Goal: Task Accomplishment & Management: Complete application form

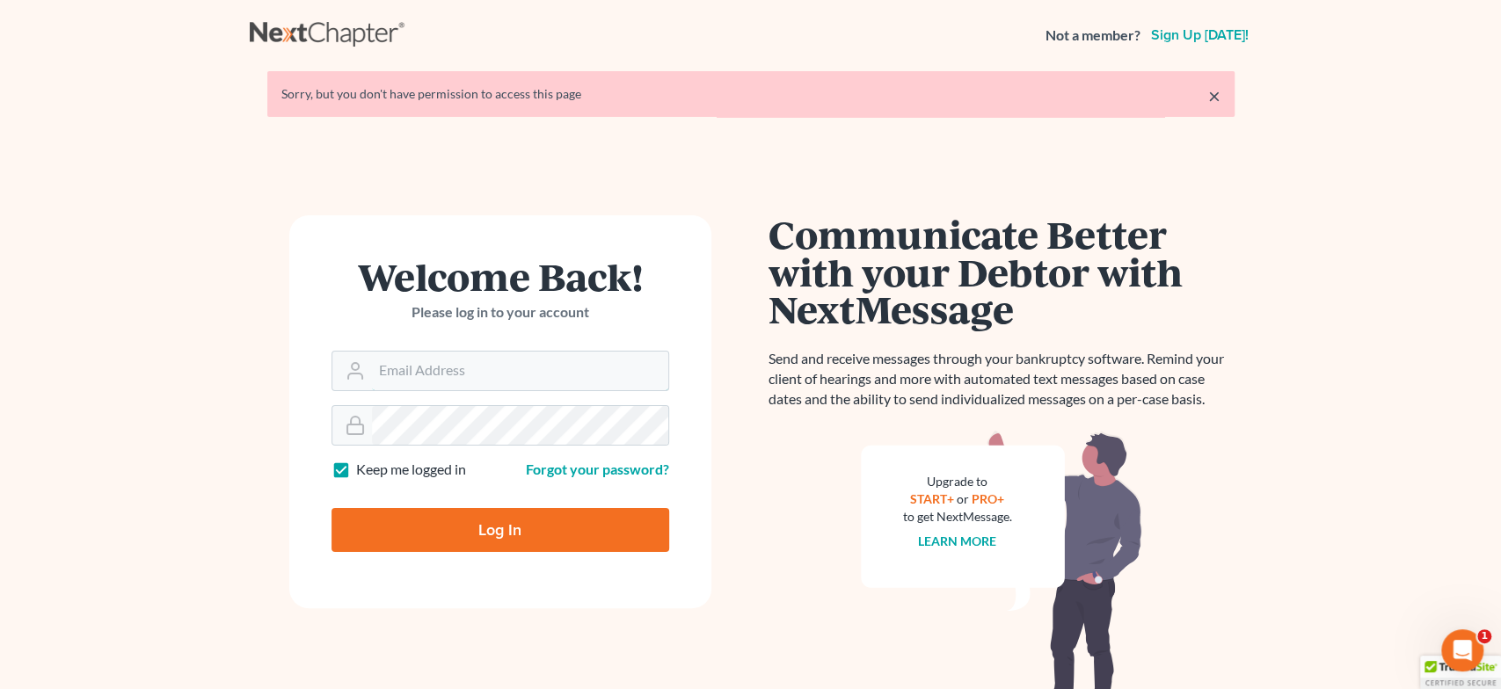
type input "[EMAIL_ADDRESS][DOMAIN_NAME]"
click at [460, 515] on input "Log In" at bounding box center [500, 530] width 338 height 44
type input "Thinking..."
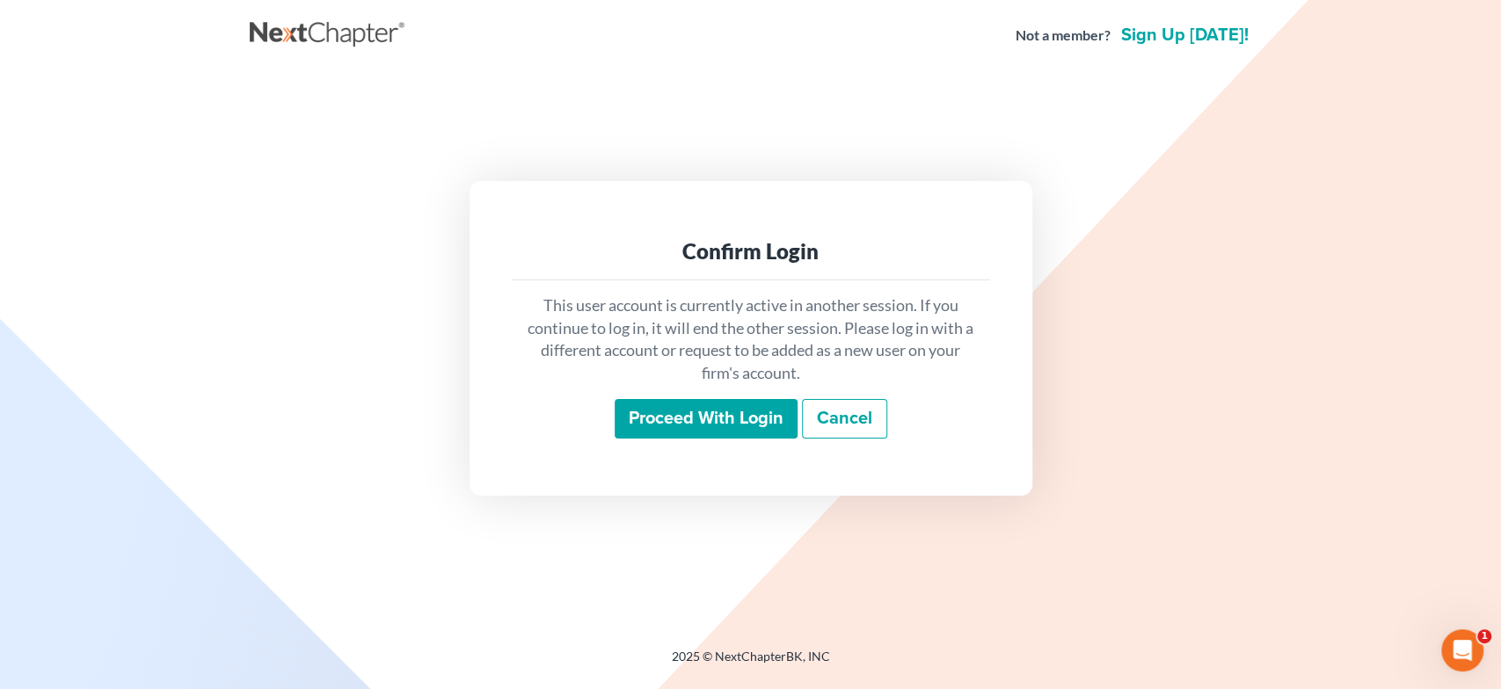
click at [664, 421] on input "Proceed with login" at bounding box center [706, 419] width 183 height 40
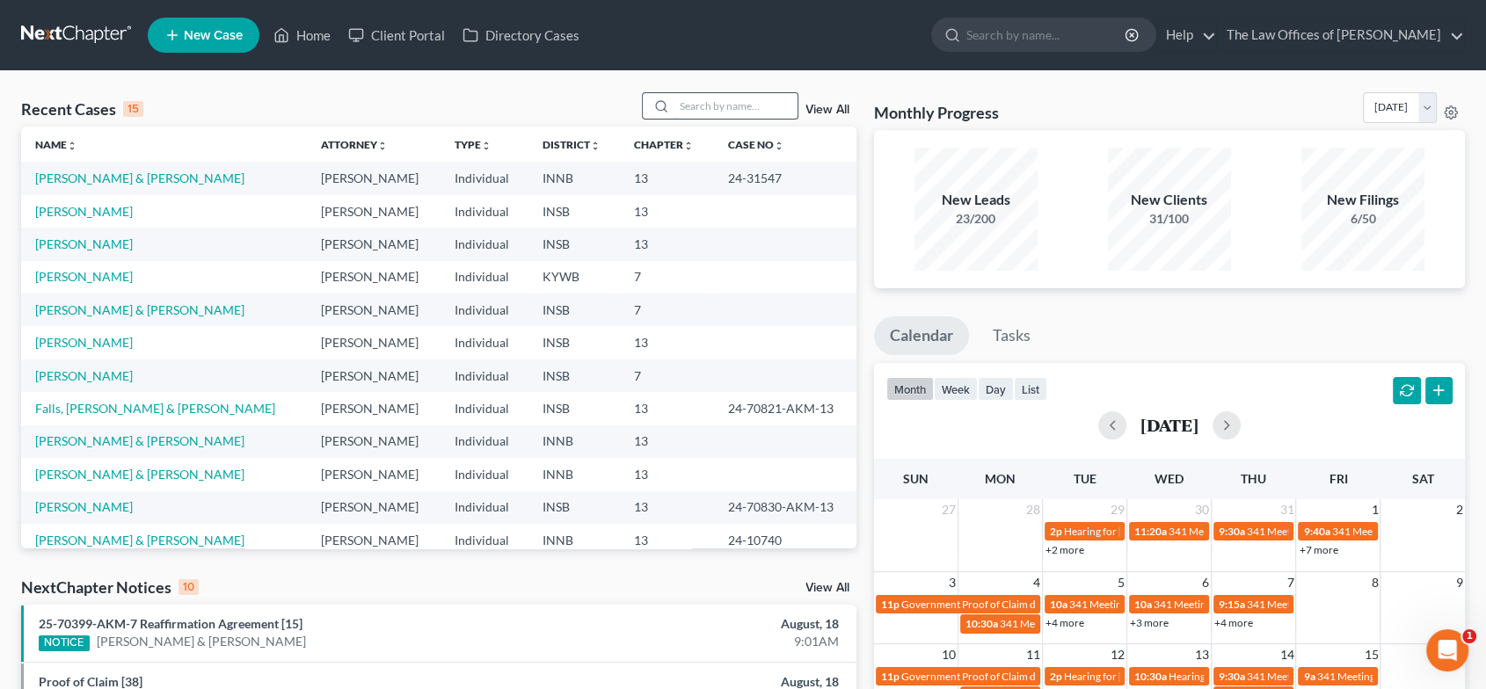
click at [762, 105] on input "search" at bounding box center [735, 105] width 123 height 25
type input "[PERSON_NAME]"
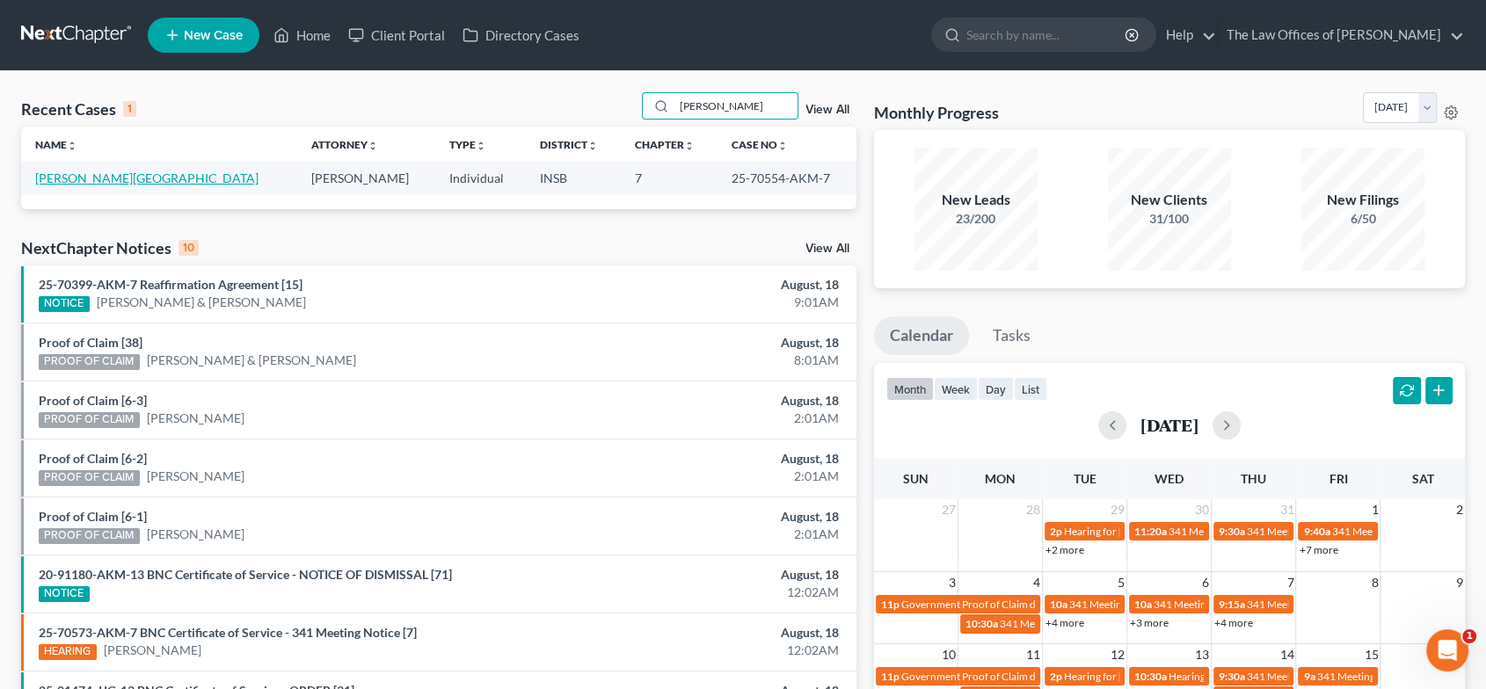
click at [134, 176] on link "[PERSON_NAME][GEOGRAPHIC_DATA]" at bounding box center [146, 178] width 223 height 15
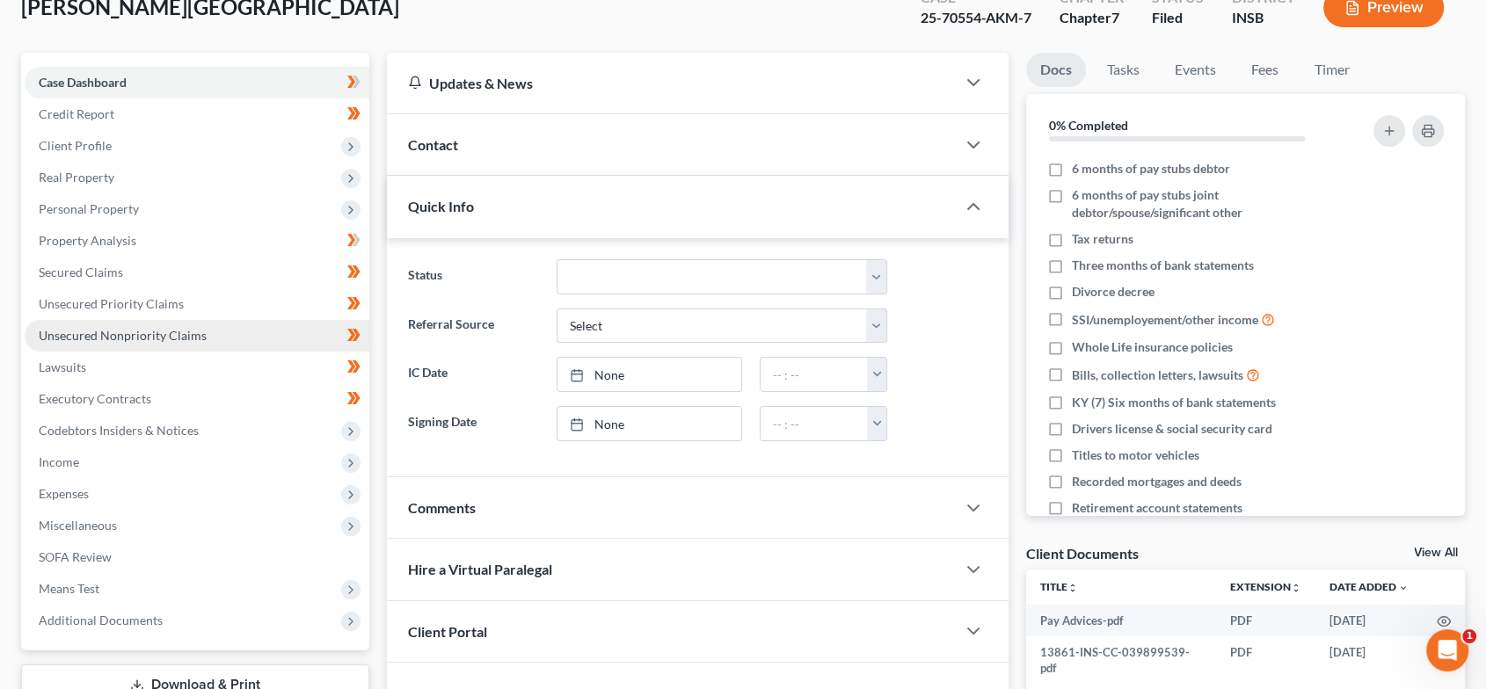
click at [185, 331] on span "Unsecured Nonpriority Claims" at bounding box center [123, 335] width 168 height 15
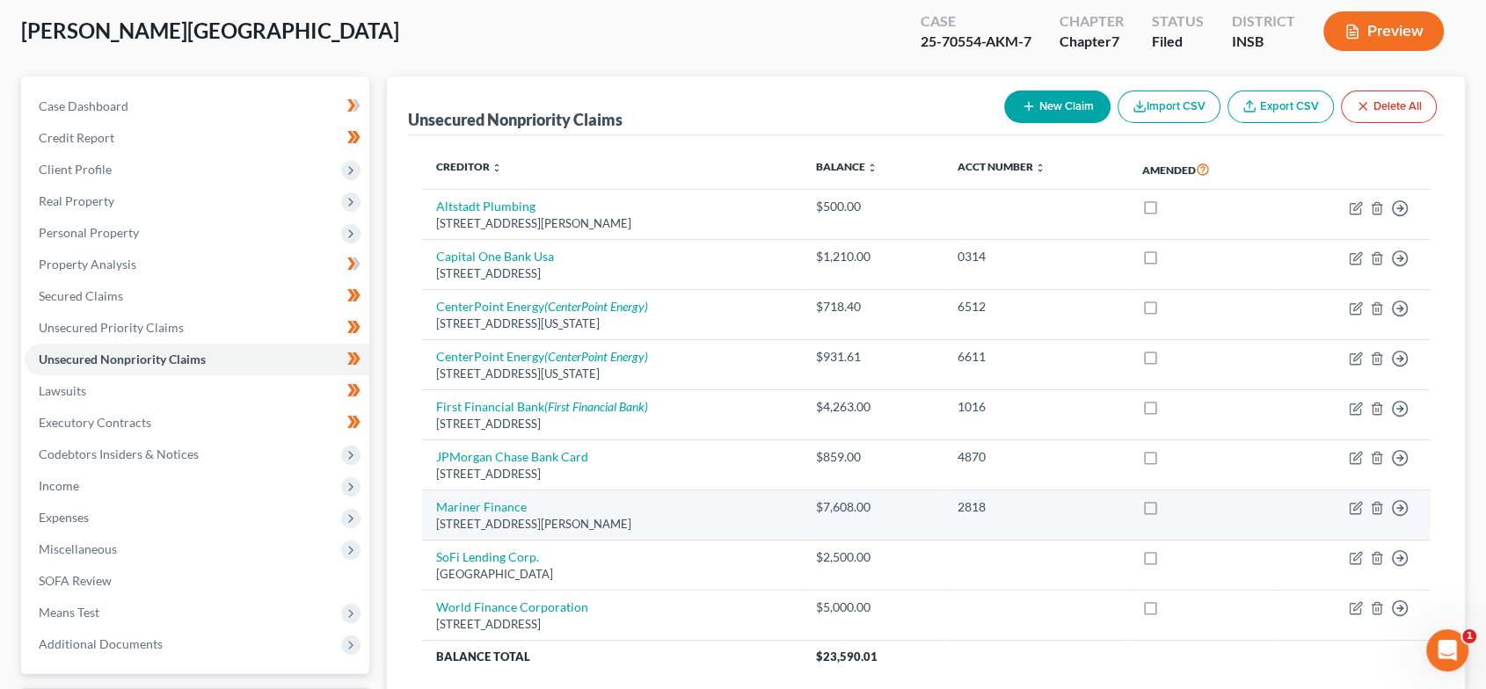
scroll to position [90, 0]
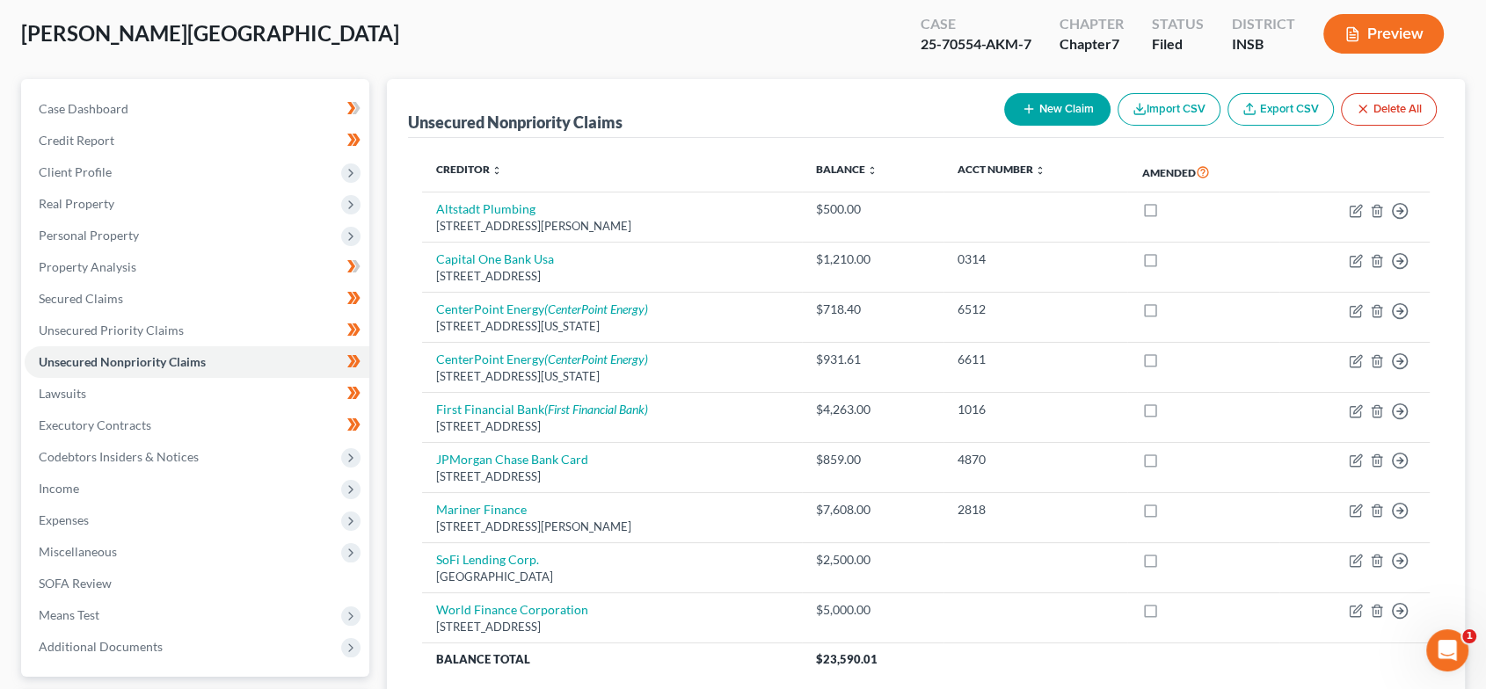
click at [1044, 112] on button "New Claim" at bounding box center [1057, 109] width 106 height 33
select select "0"
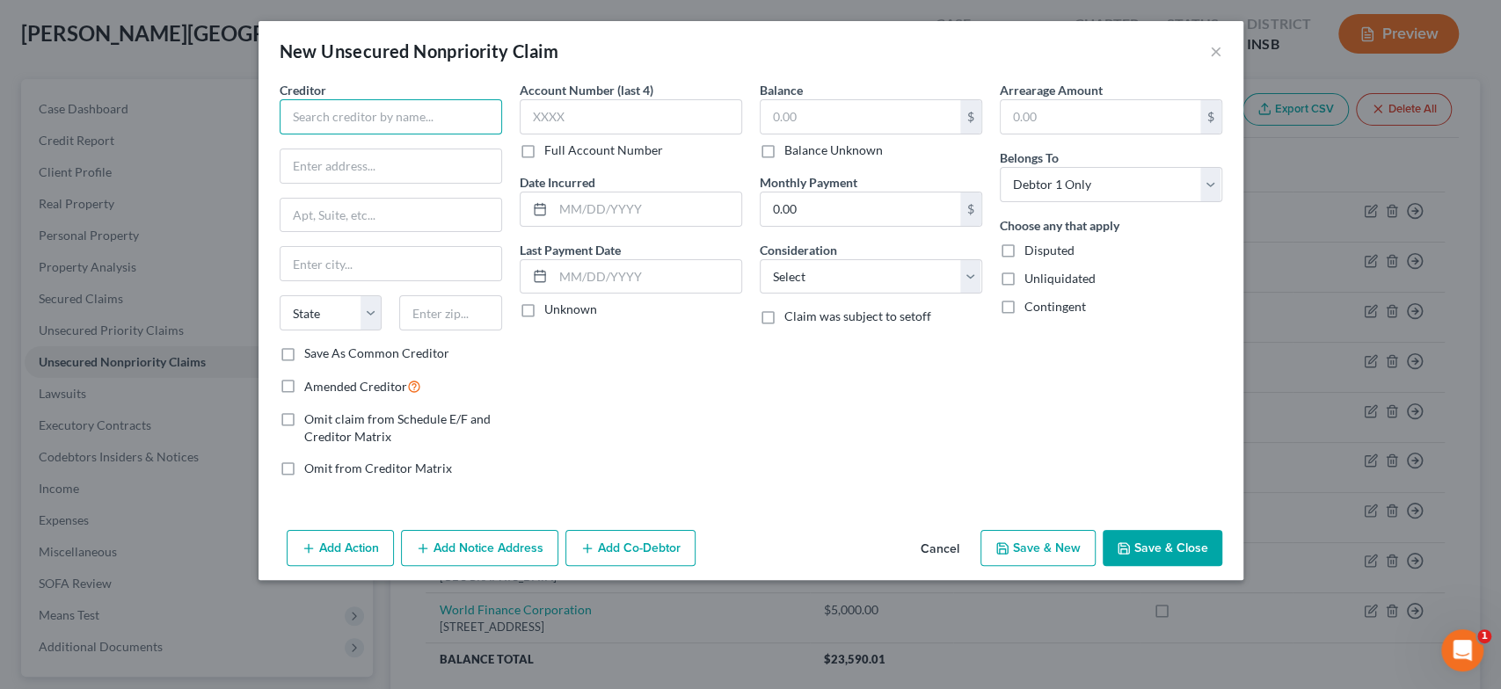
click at [391, 107] on input "text" at bounding box center [391, 116] width 222 height 35
type input "Shepherd Services, Inc"
type input "PO Box 484"
type input "47620"
click at [881, 385] on div "Balance $ Balance Unknown Balance Undetermined $ Balance Unknown Monthly Paymen…" at bounding box center [871, 286] width 240 height 411
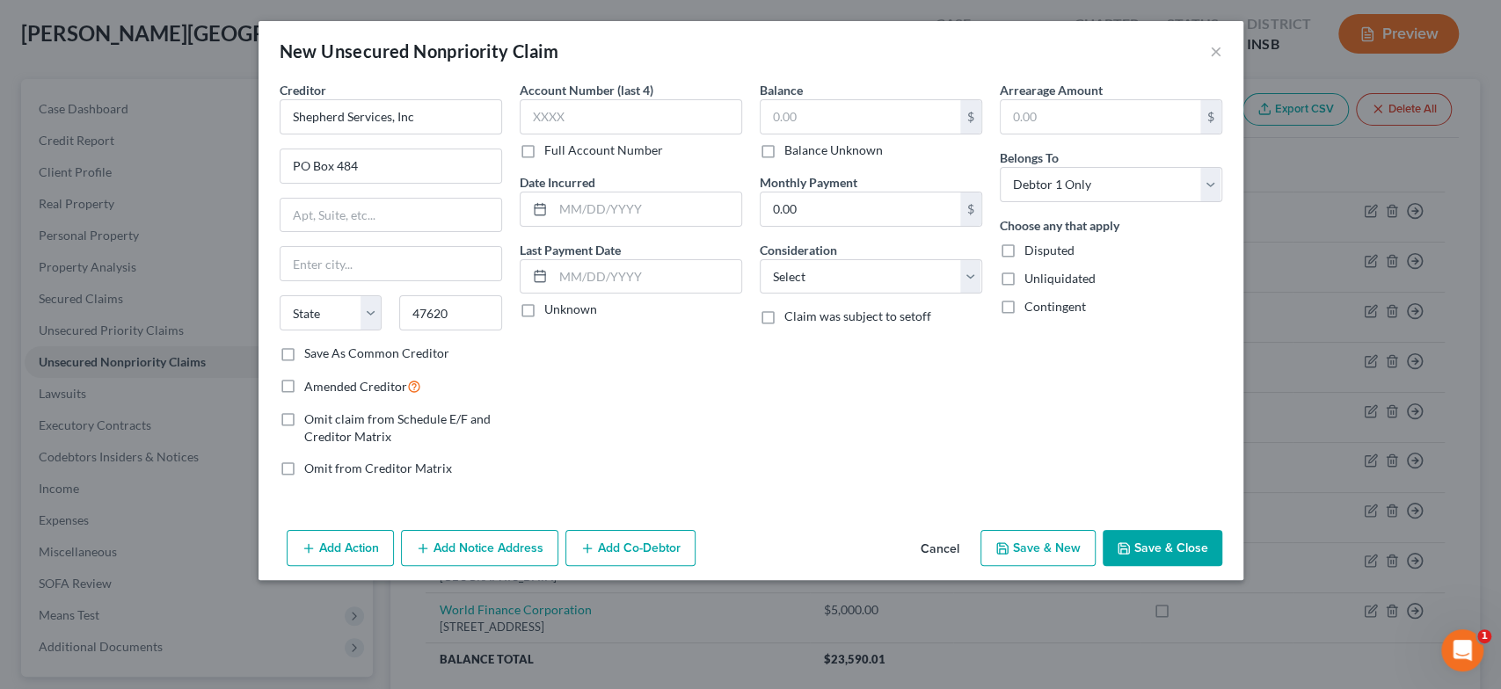
type input "Mount Vernon"
select select "15"
click at [807, 115] on input "text" at bounding box center [860, 116] width 200 height 33
type input "634.15"
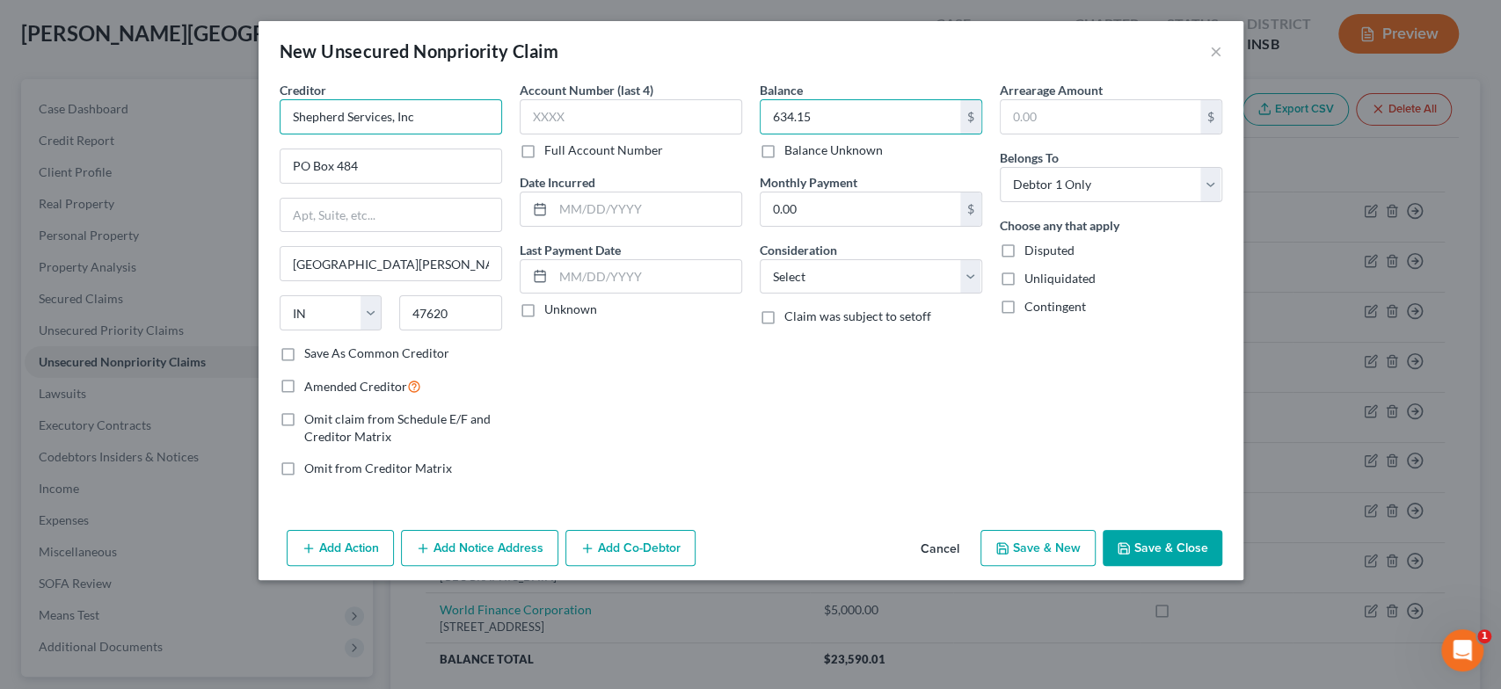
click at [406, 114] on input "Shepherd Services, Inc" at bounding box center [391, 116] width 222 height 35
click at [1175, 556] on button "Save & Close" at bounding box center [1162, 548] width 120 height 37
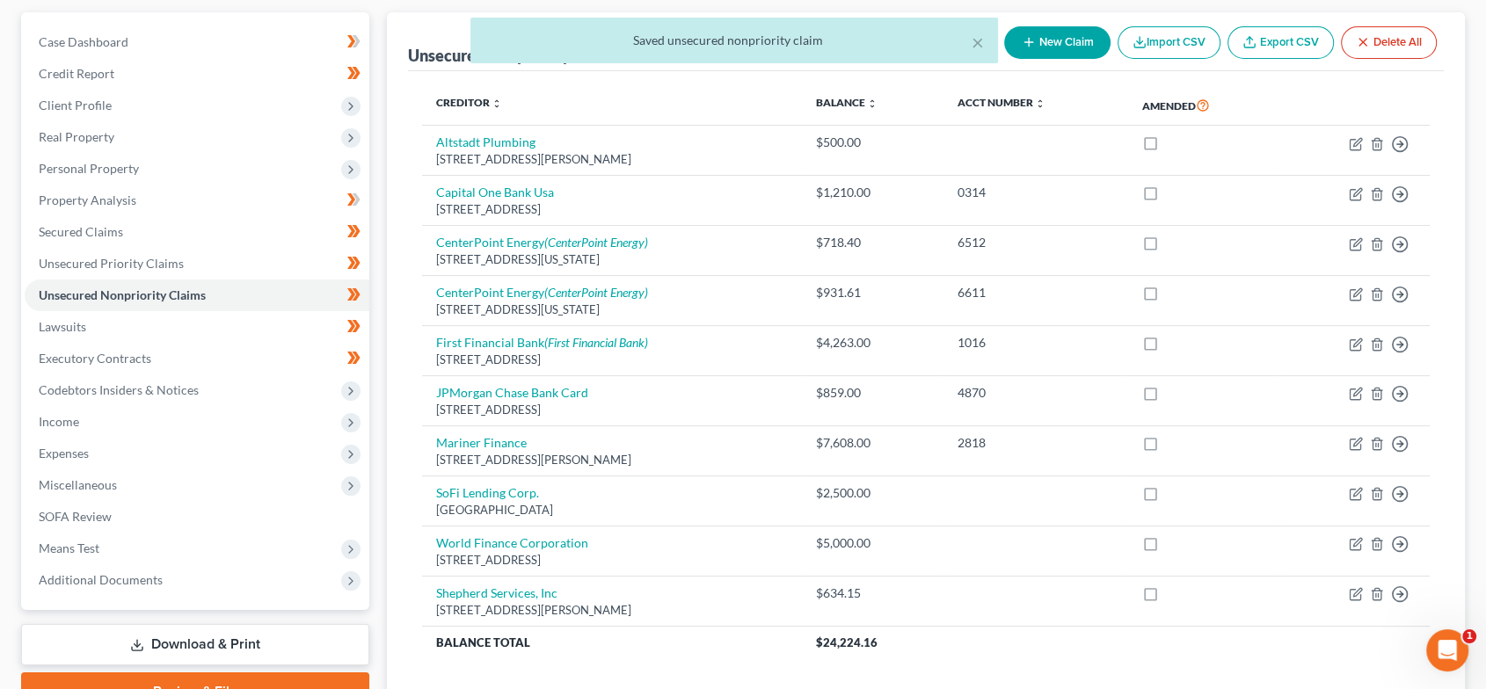
scroll to position [281, 0]
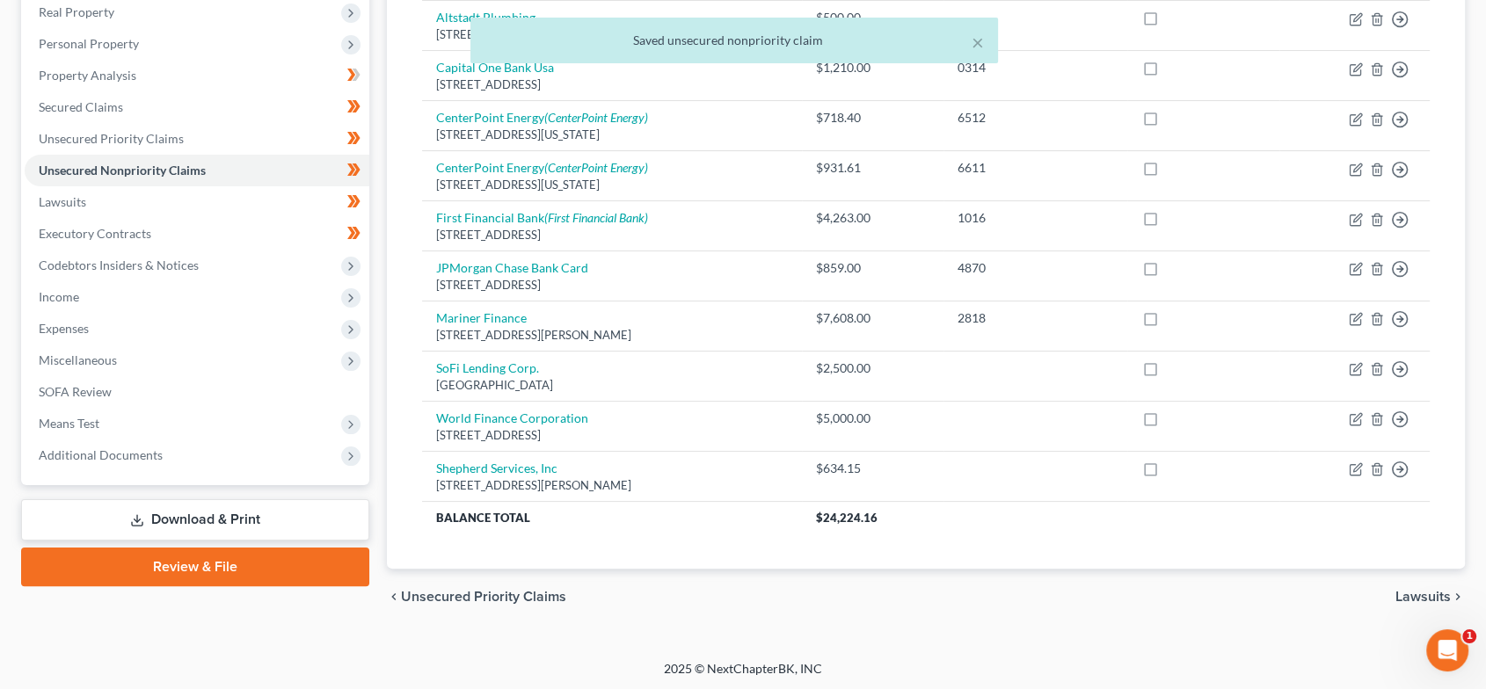
drag, startPoint x: 217, startPoint y: 523, endPoint x: 259, endPoint y: 538, distance: 44.8
click at [217, 522] on link "Download & Print" at bounding box center [195, 519] width 348 height 41
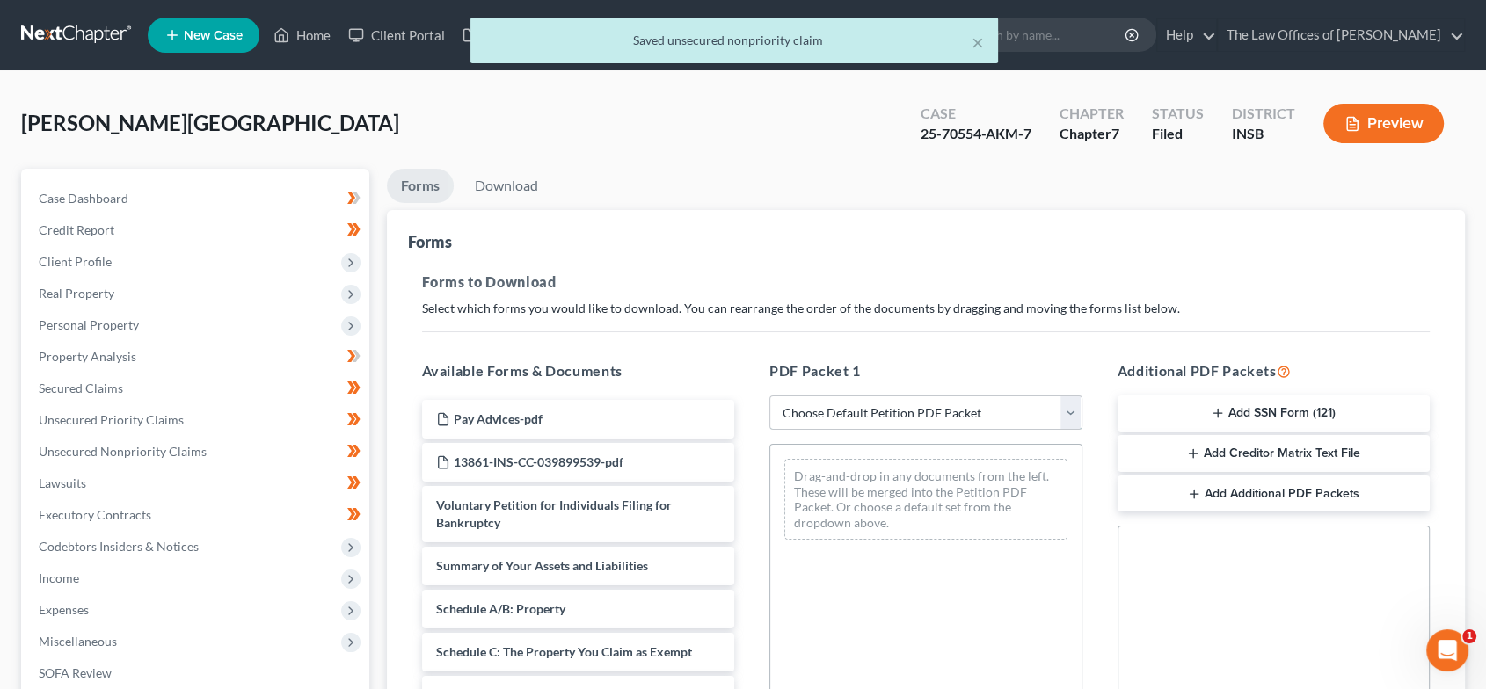
click at [989, 405] on select "Choose Default Petition PDF Packet Complete Bankruptcy Petition (all forms and …" at bounding box center [925, 413] width 313 height 35
select select "2"
click at [769, 396] on select "Choose Default Petition PDF Packet Complete Bankruptcy Petition (all forms and …" at bounding box center [925, 413] width 313 height 35
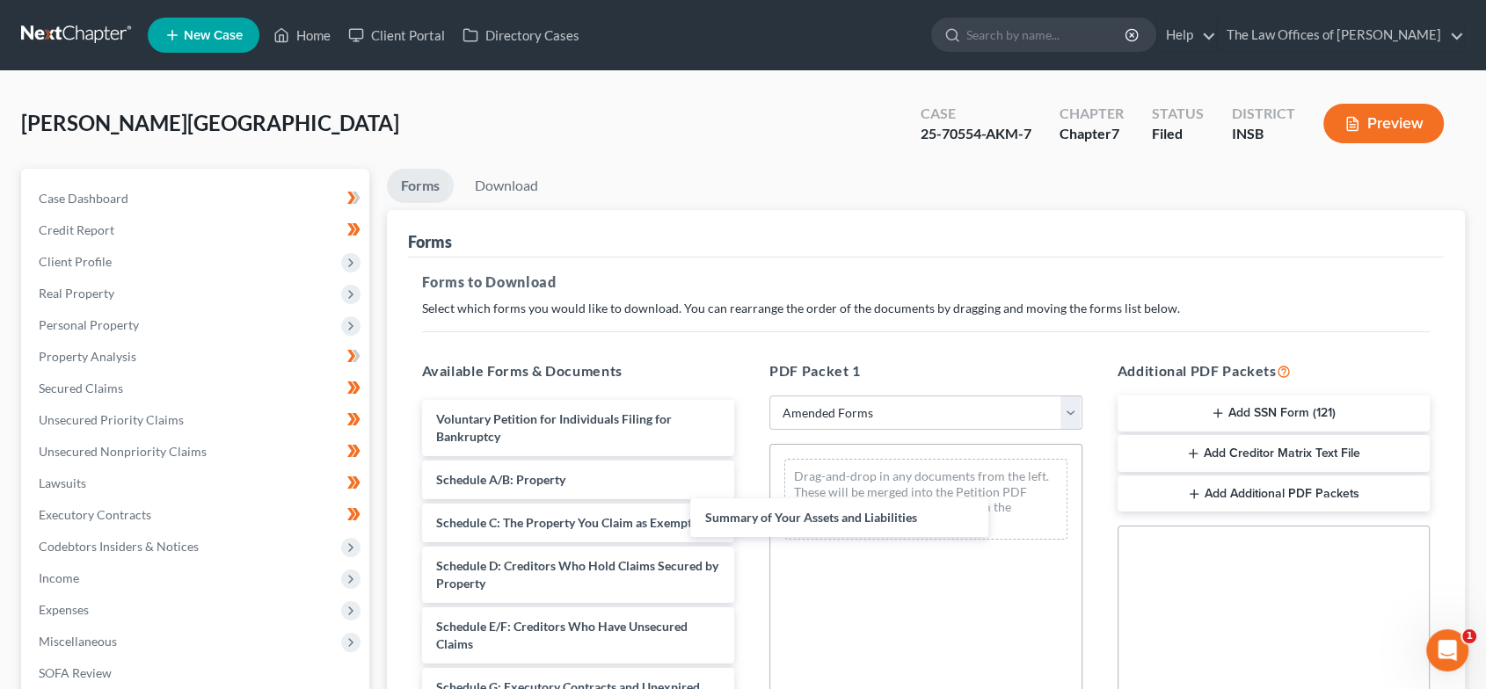
drag, startPoint x: 599, startPoint y: 471, endPoint x: 865, endPoint y: 511, distance: 269.3
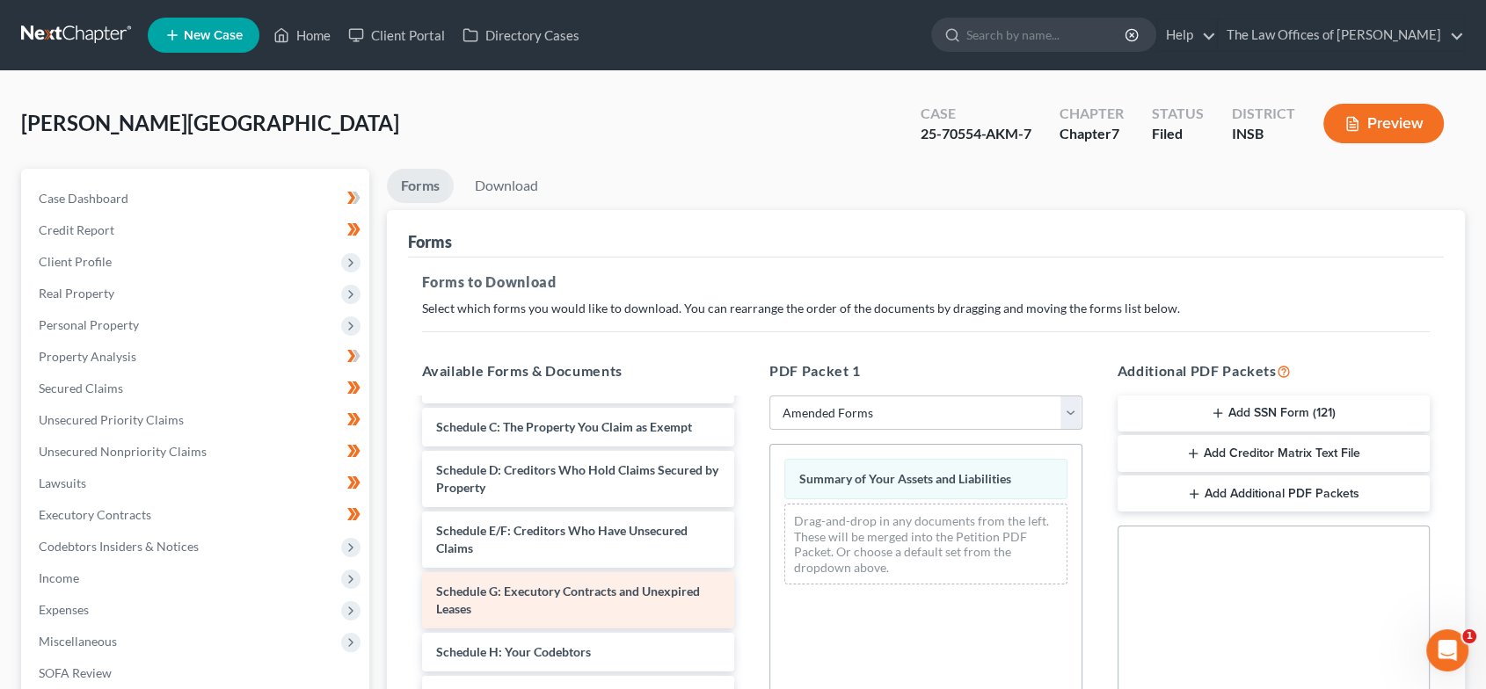
scroll to position [102, 0]
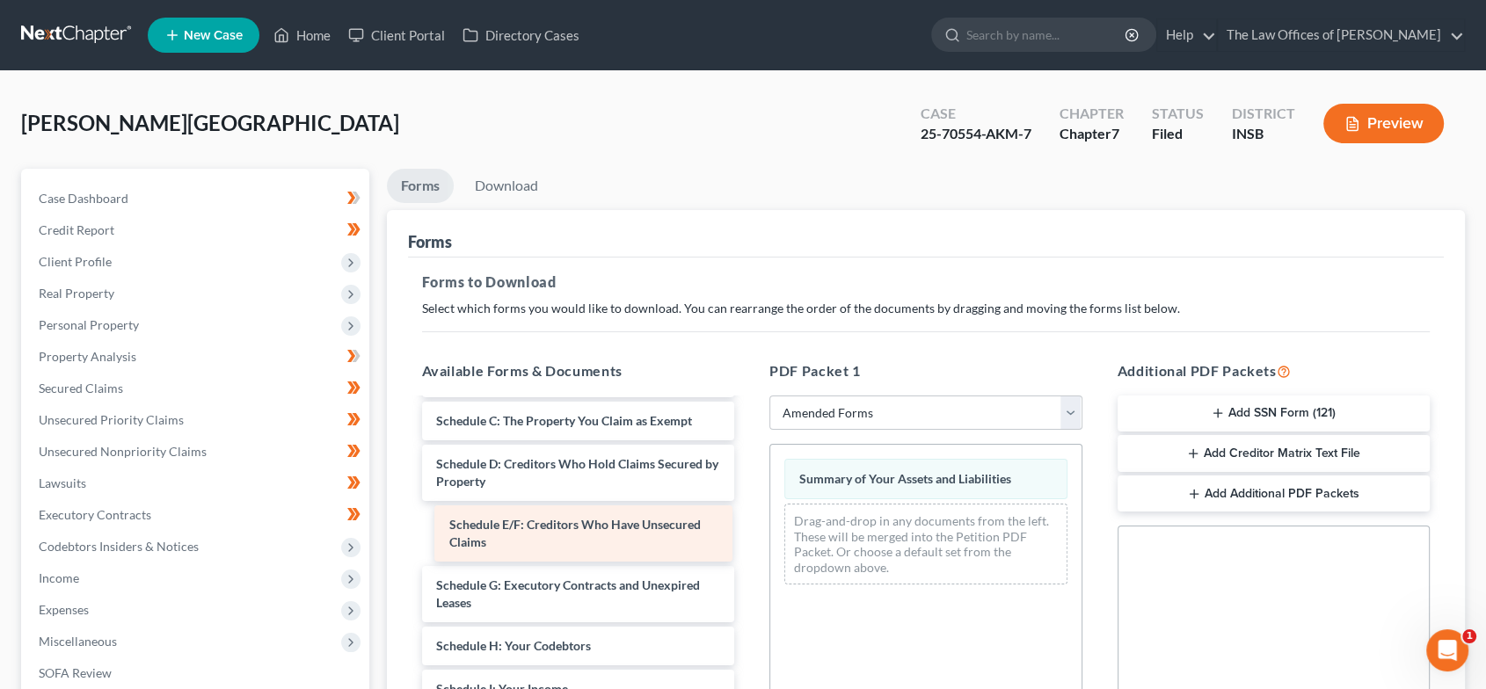
drag, startPoint x: 655, startPoint y: 537, endPoint x: 914, endPoint y: 538, distance: 259.3
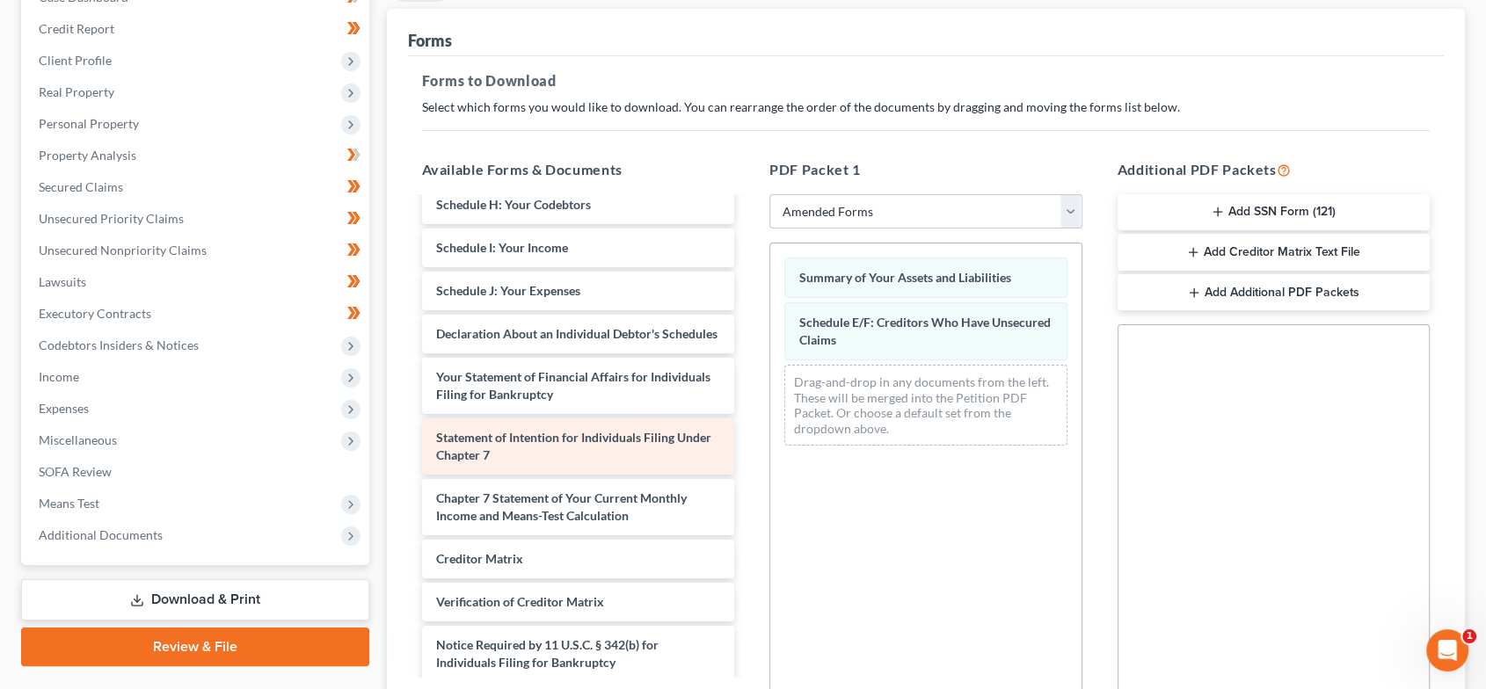
scroll to position [267, 0]
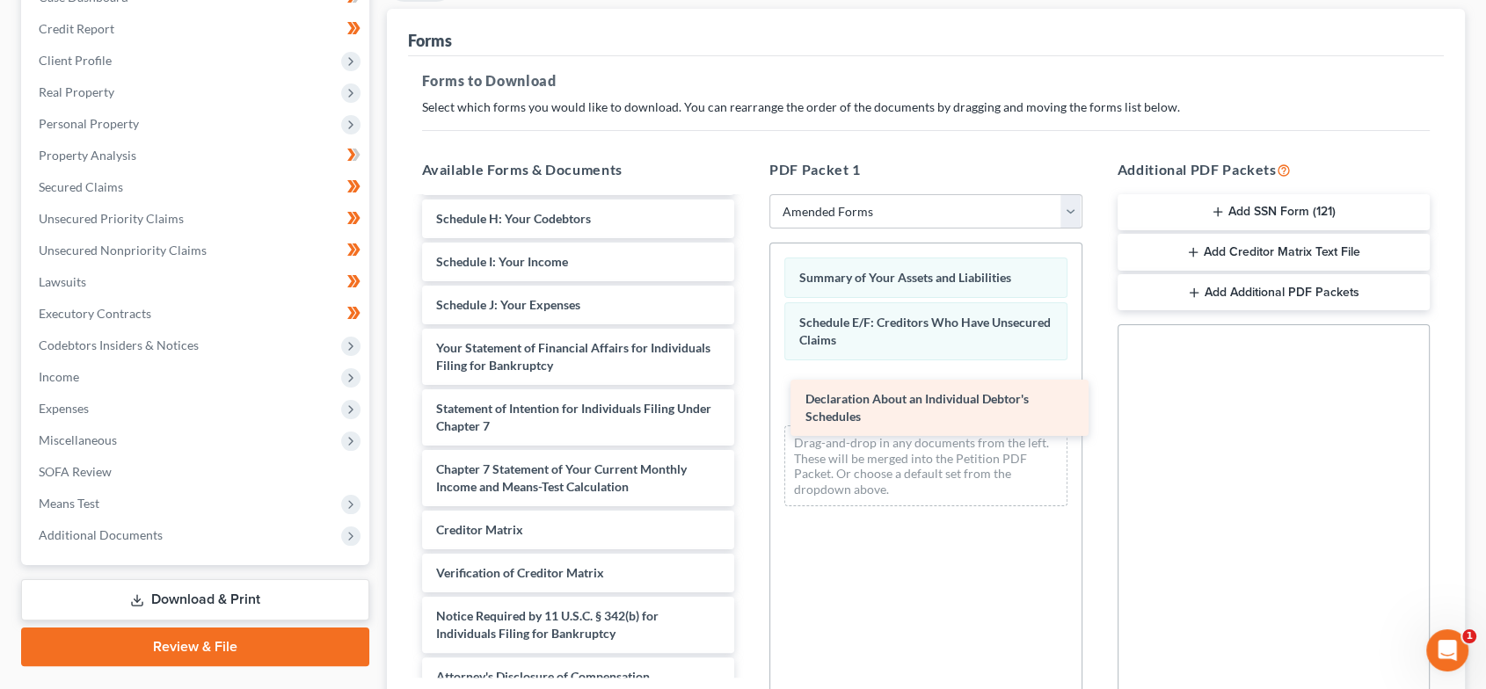
drag, startPoint x: 615, startPoint y: 365, endPoint x: 985, endPoint y: 418, distance: 373.0
click at [749, 418] on div "Declaration About an Individual Debtor's Schedules Voluntary Petition for Indiv…" at bounding box center [578, 313] width 341 height 765
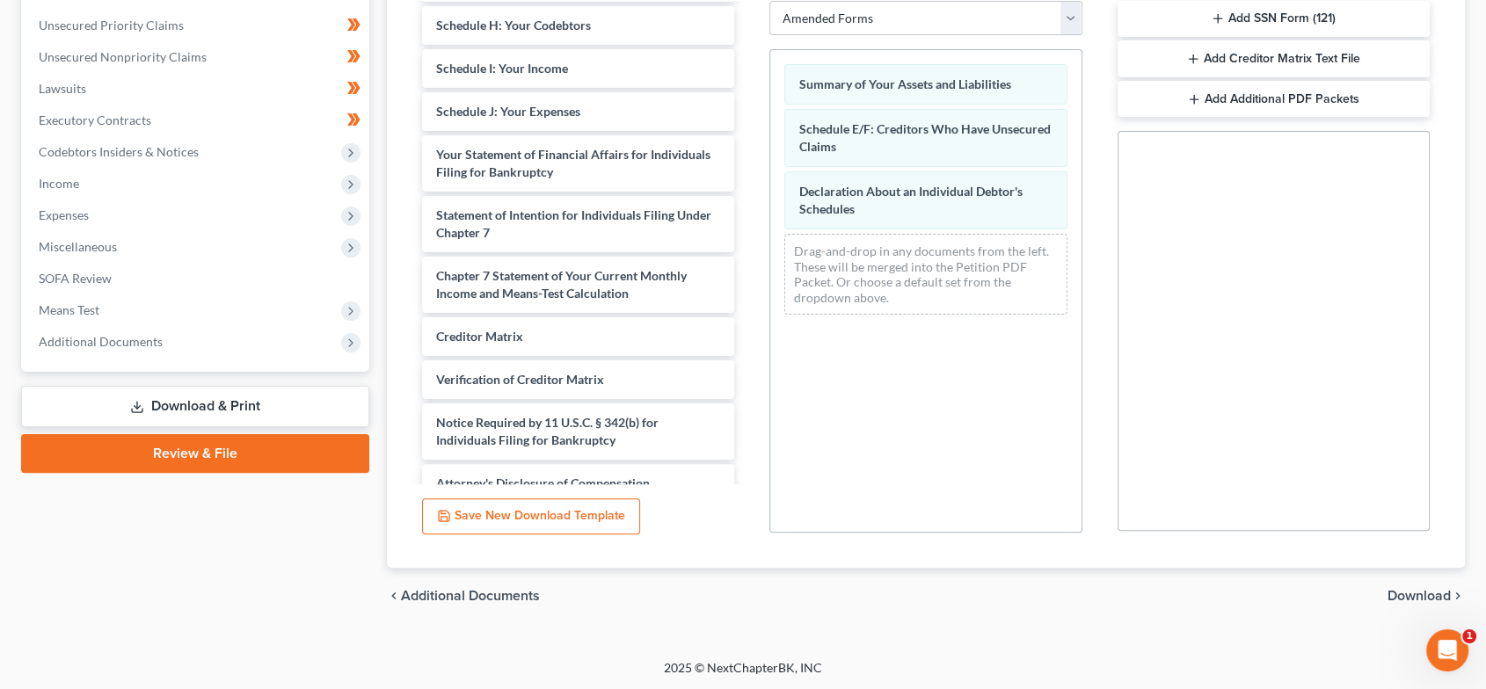
click at [1421, 593] on span "Download" at bounding box center [1418, 596] width 63 height 14
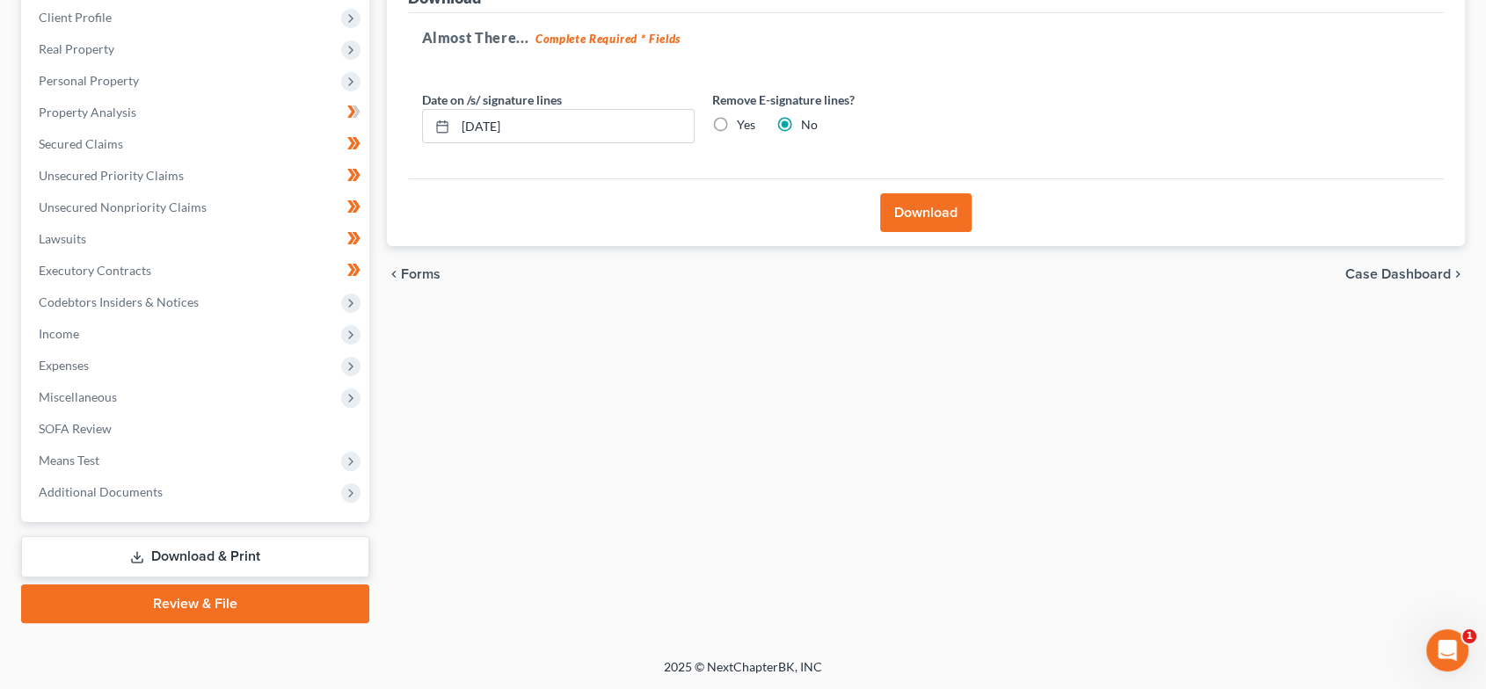
click at [737, 118] on label "Yes" at bounding box center [746, 125] width 18 height 18
click at [744, 118] on input "Yes" at bounding box center [749, 121] width 11 height 11
radio input "true"
radio input "false"
drag, startPoint x: 944, startPoint y: 207, endPoint x: 951, endPoint y: 216, distance: 11.3
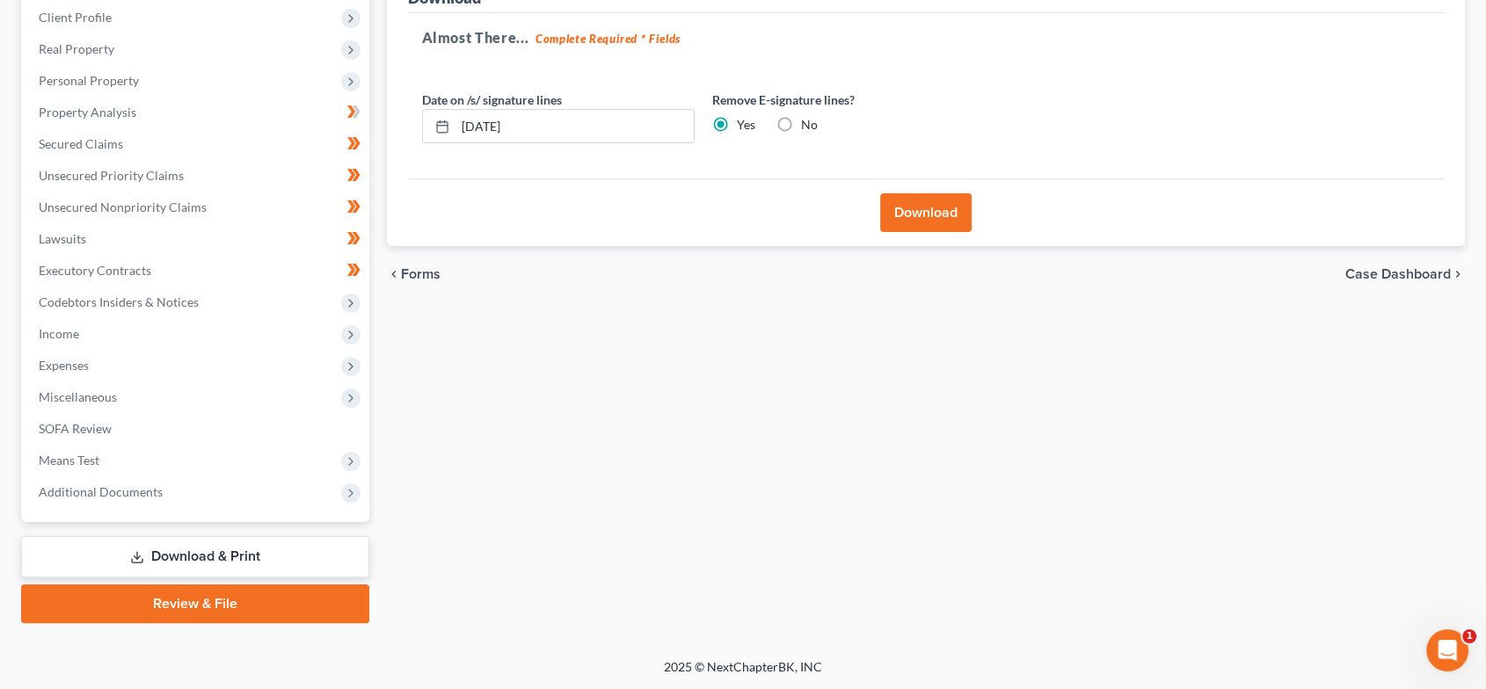
click at [944, 208] on button "Download" at bounding box center [925, 212] width 91 height 39
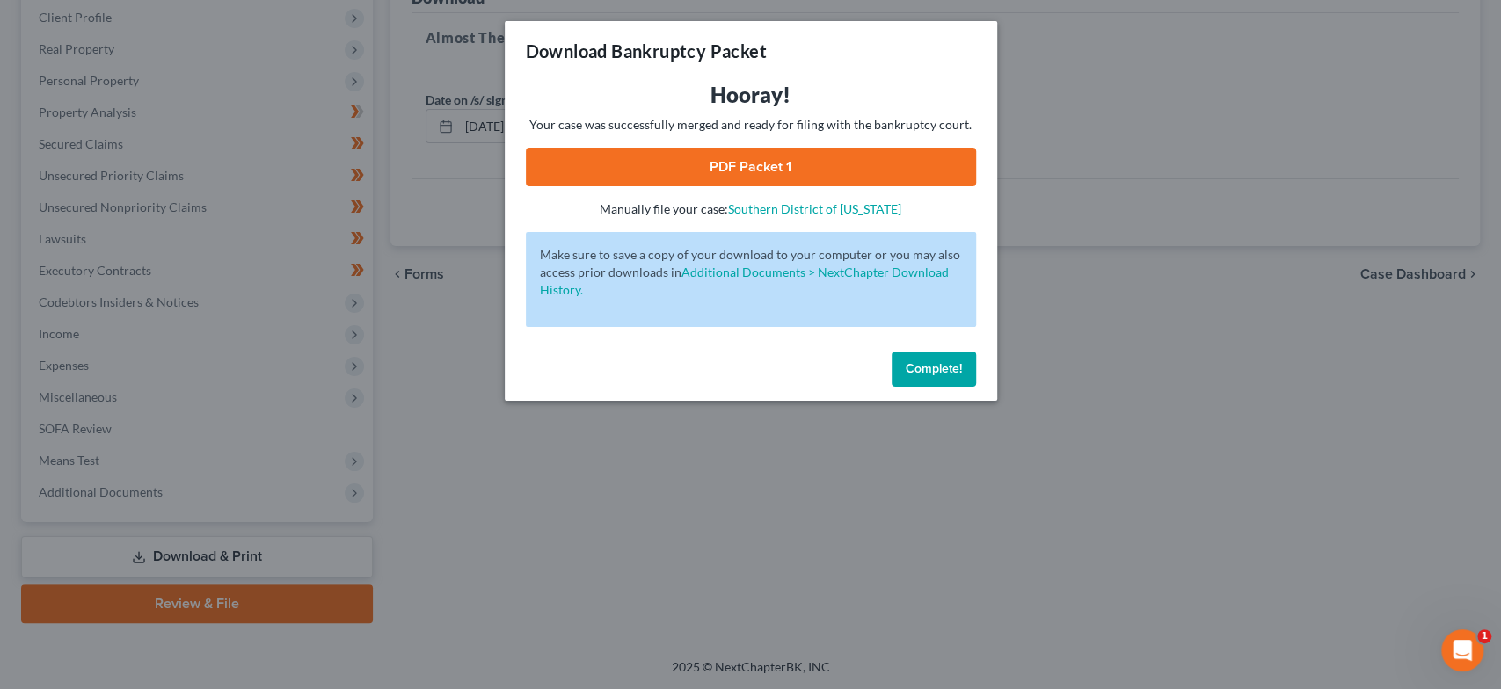
click at [910, 363] on span "Complete!" at bounding box center [934, 368] width 56 height 15
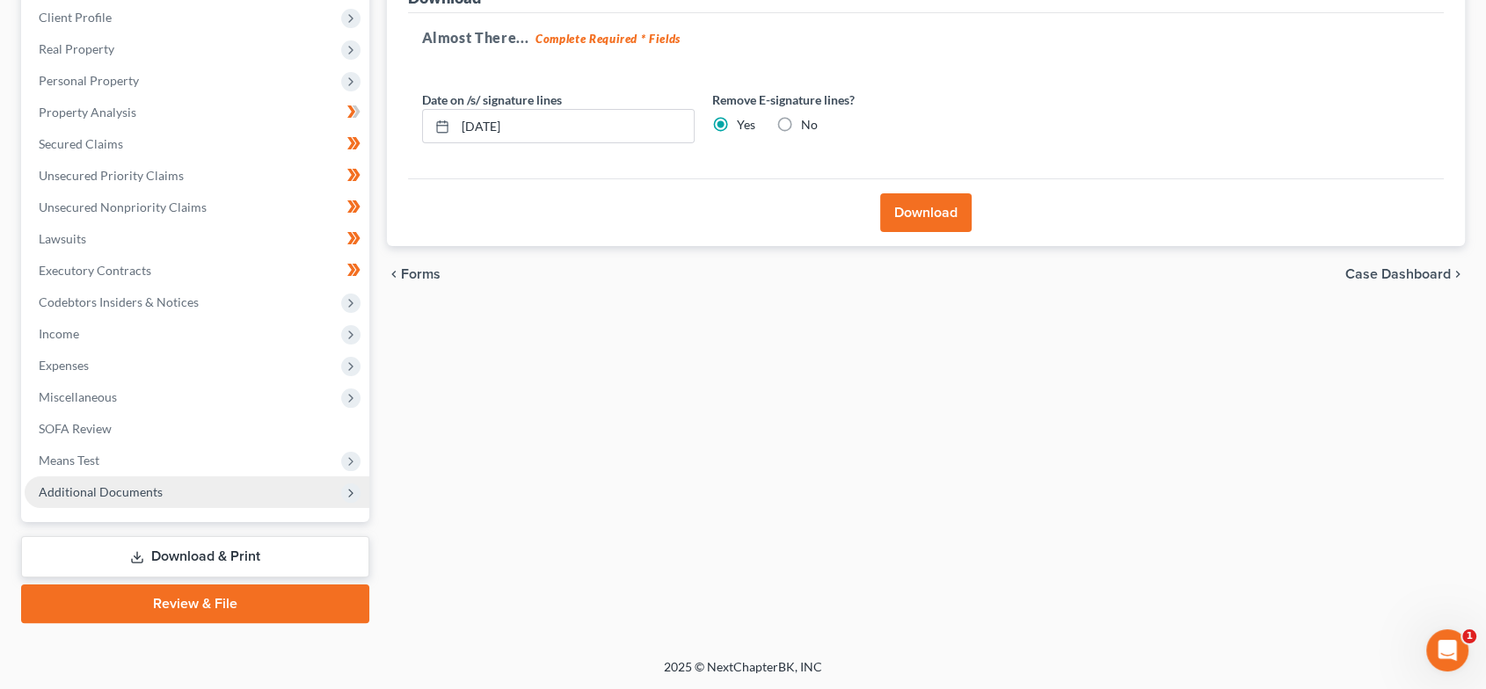
click at [179, 493] on span "Additional Documents" at bounding box center [197, 492] width 345 height 32
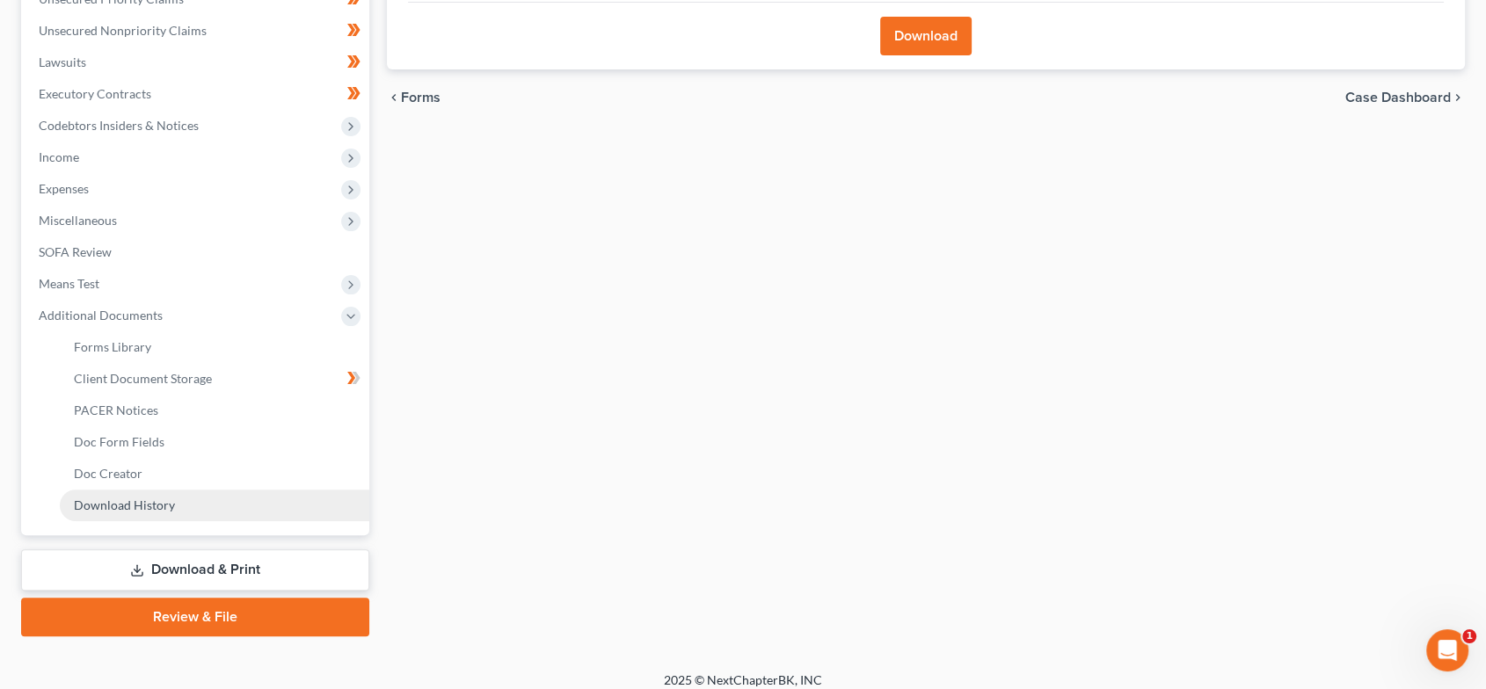
click at [193, 515] on link "Download History" at bounding box center [214, 506] width 309 height 32
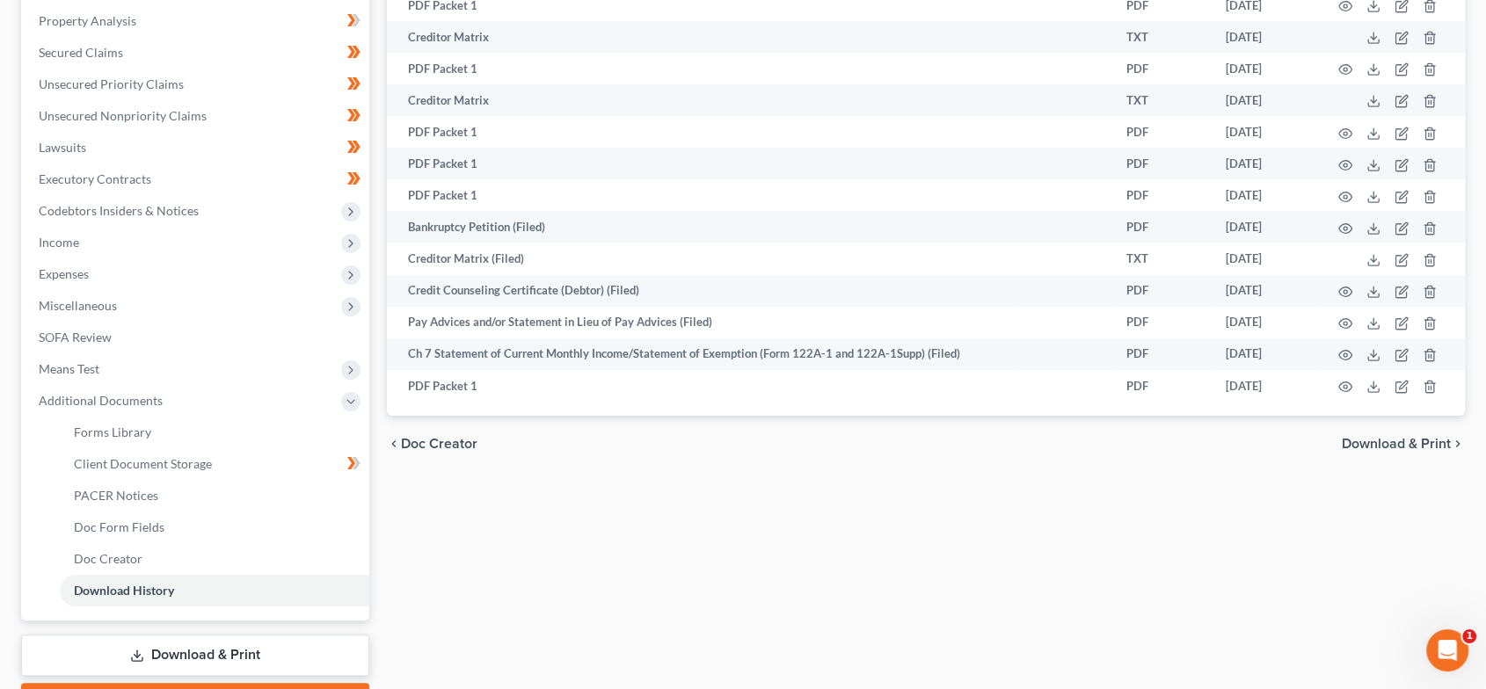
scroll to position [338, 0]
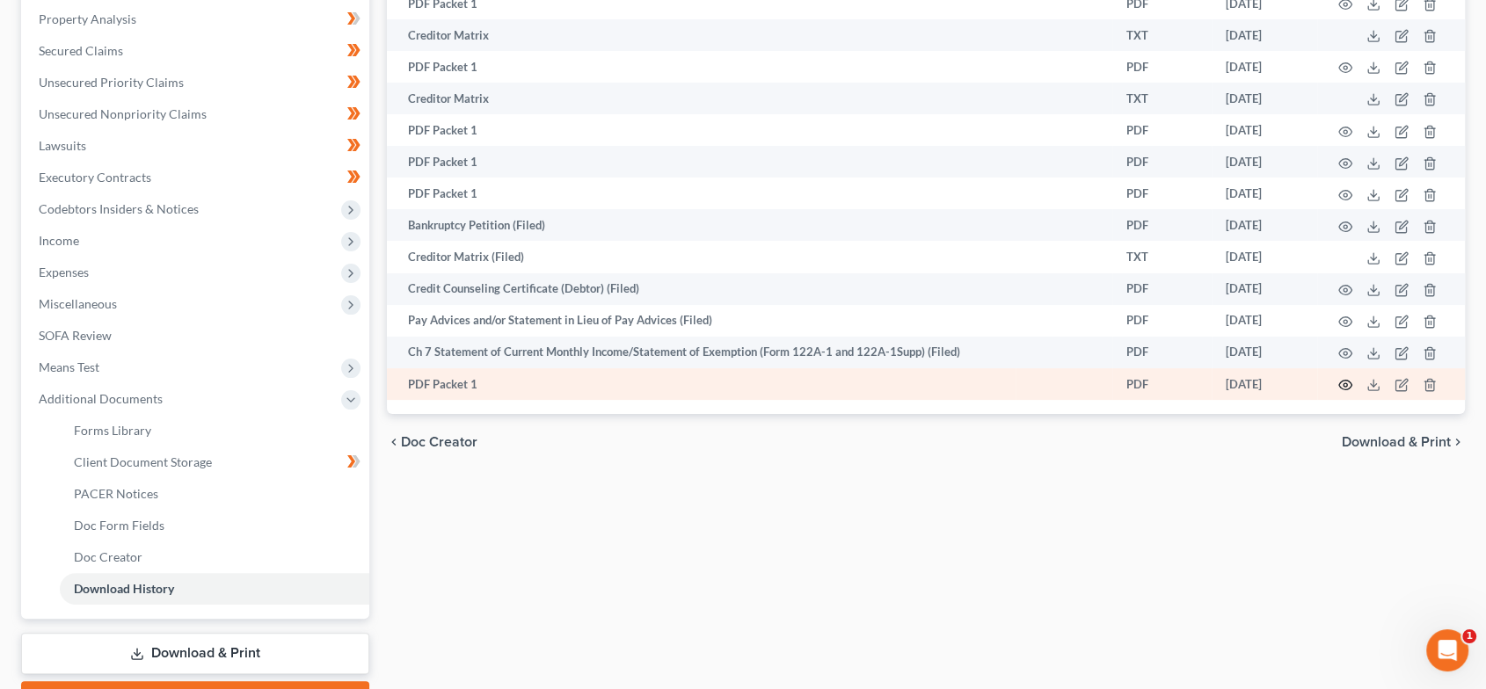
click at [1343, 384] on circle "button" at bounding box center [1345, 385] width 4 height 4
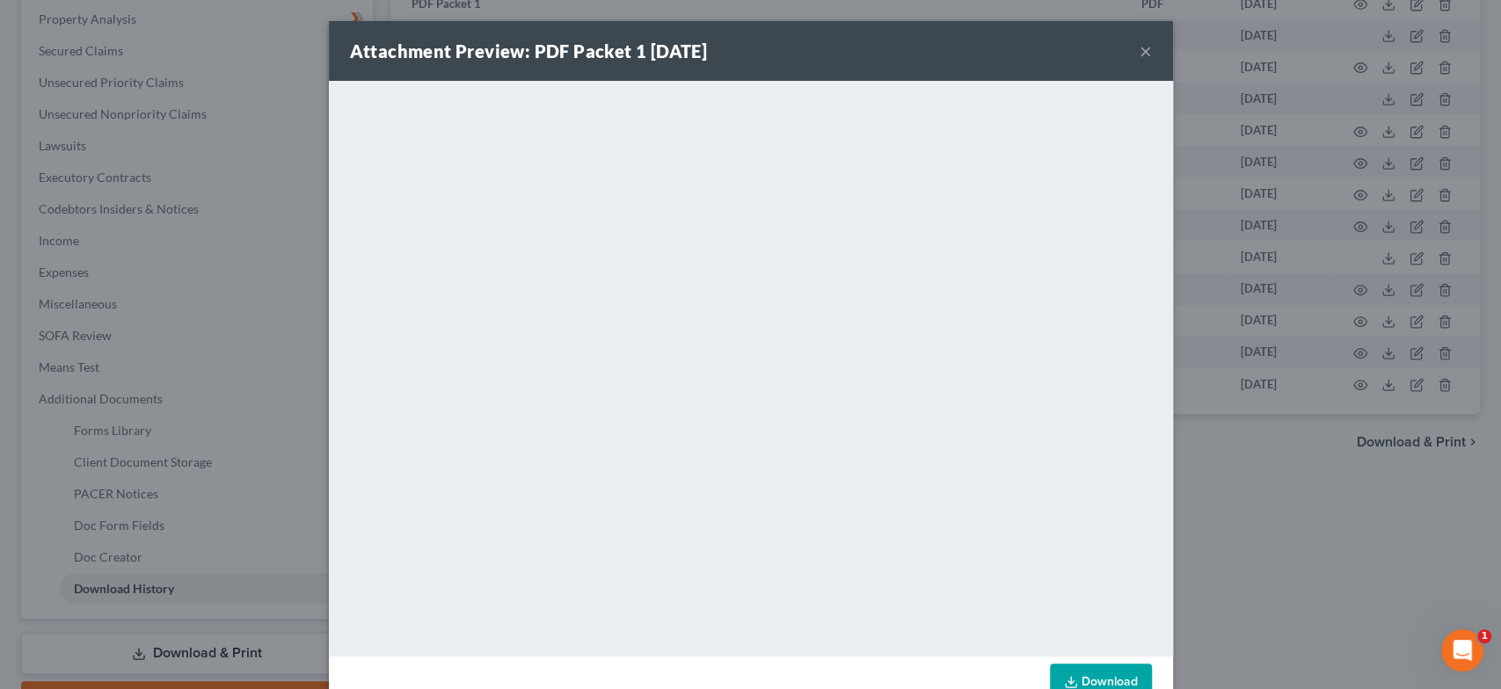
drag, startPoint x: 886, startPoint y: 62, endPoint x: 986, endPoint y: 69, distance: 100.5
click at [886, 62] on div "Attachment Preview: PDF Packet 1 08/18/2025 ×" at bounding box center [751, 51] width 844 height 60
click at [1139, 46] on button "×" at bounding box center [1145, 50] width 12 height 21
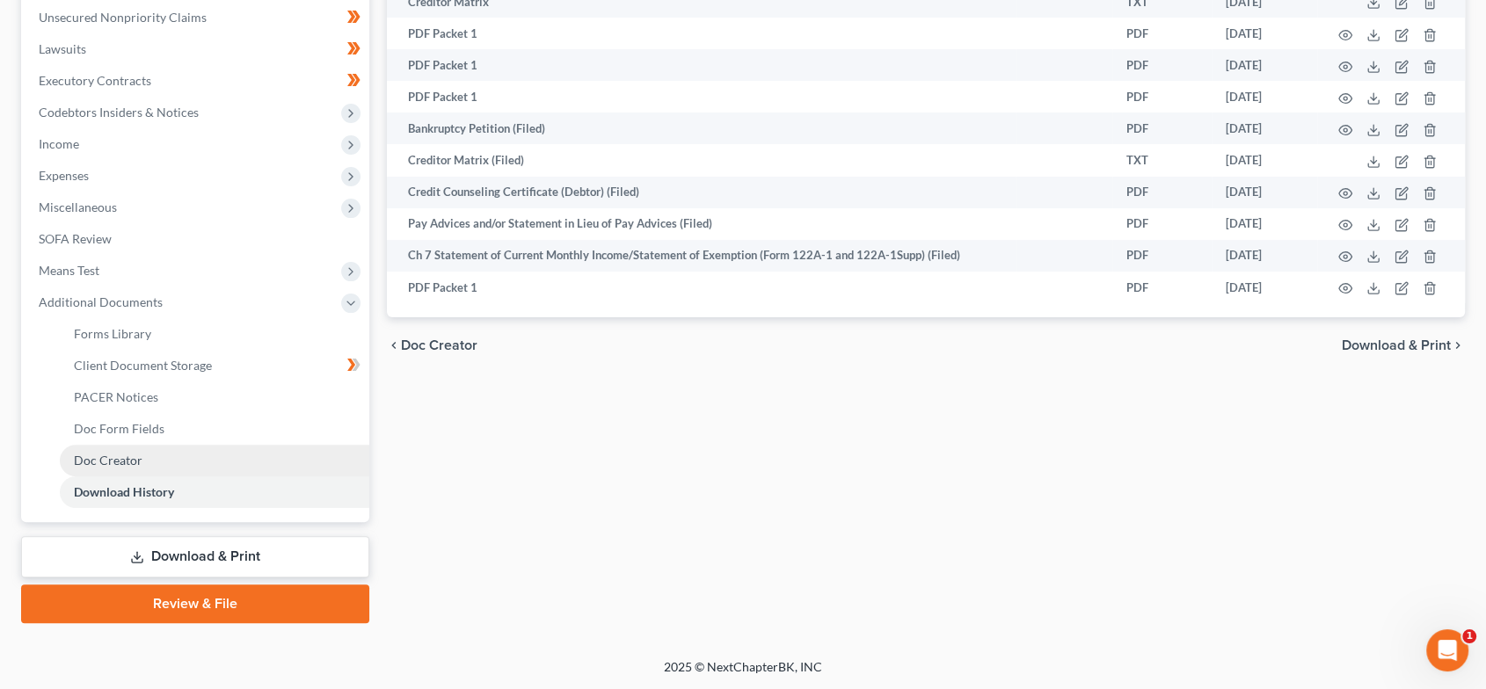
drag, startPoint x: 163, startPoint y: 456, endPoint x: 185, endPoint y: 462, distance: 22.8
click at [163, 456] on link "Doc Creator" at bounding box center [214, 461] width 309 height 32
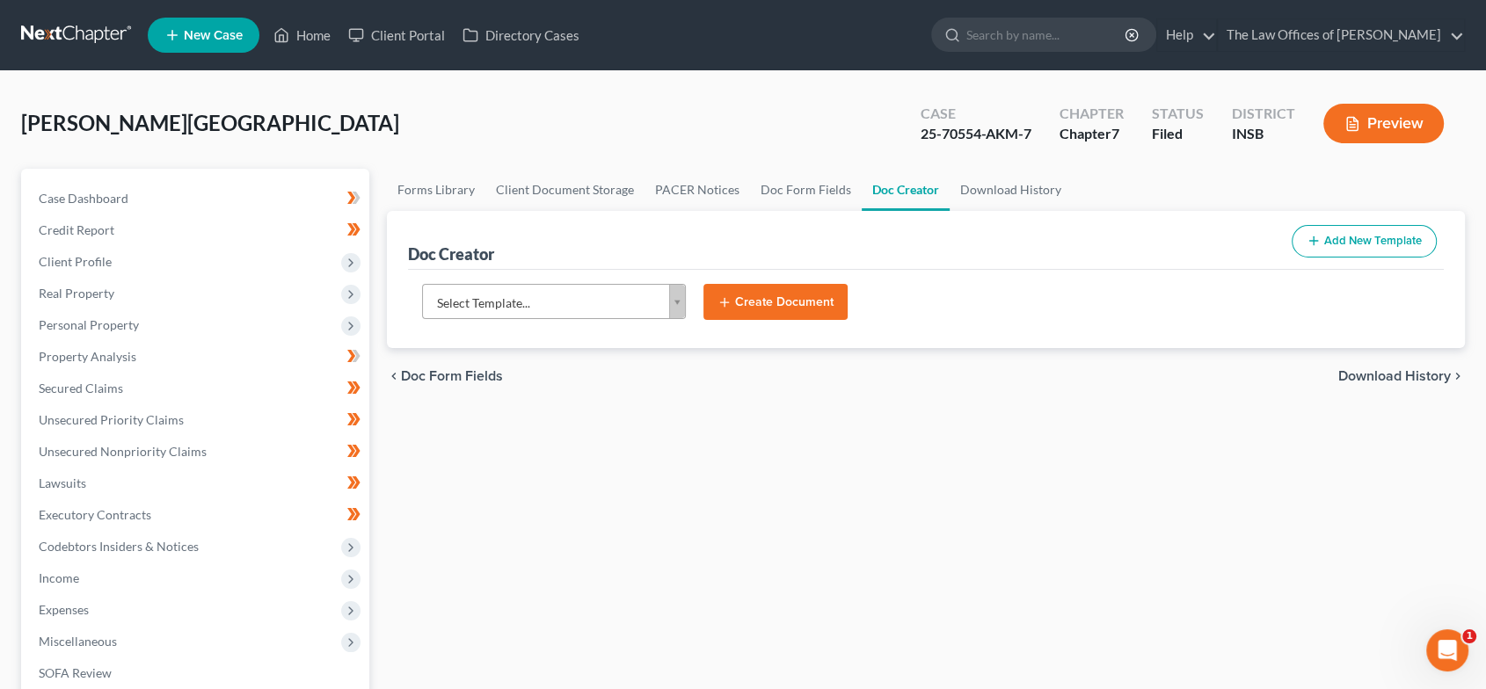
click at [673, 303] on body "Home New Case Client Portal Directory Cases The Law Offices of Dax J. Miller al…" at bounding box center [743, 562] width 1486 height 1124
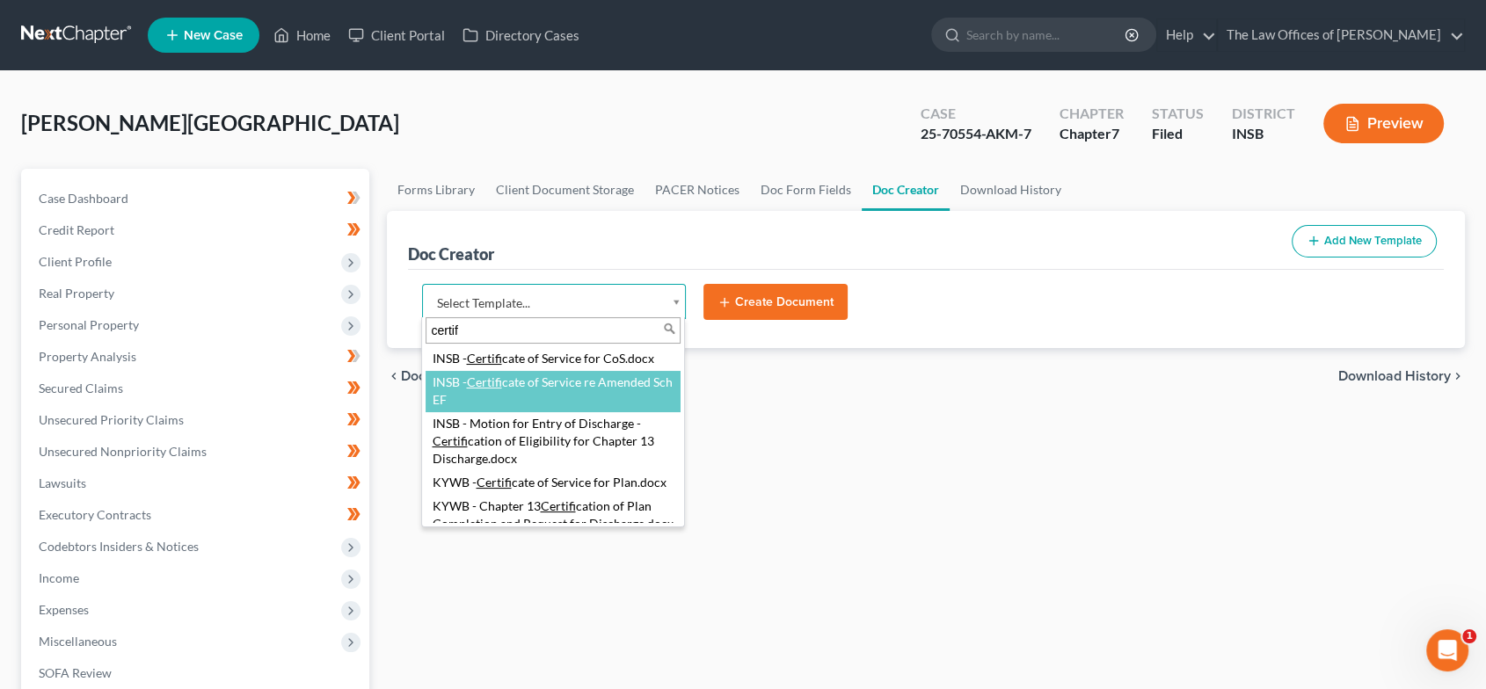
type input "certif"
select select "115404"
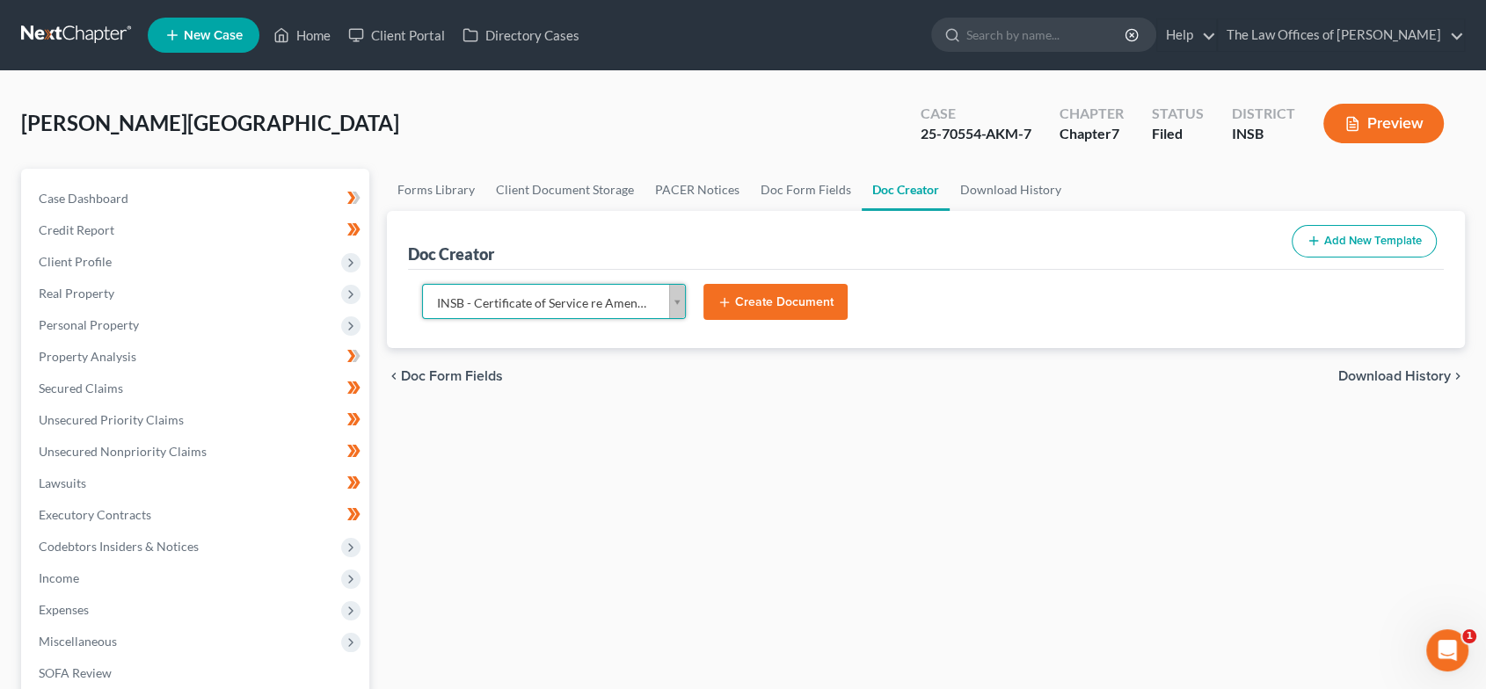
click at [786, 284] on button "Create Document" at bounding box center [775, 302] width 144 height 37
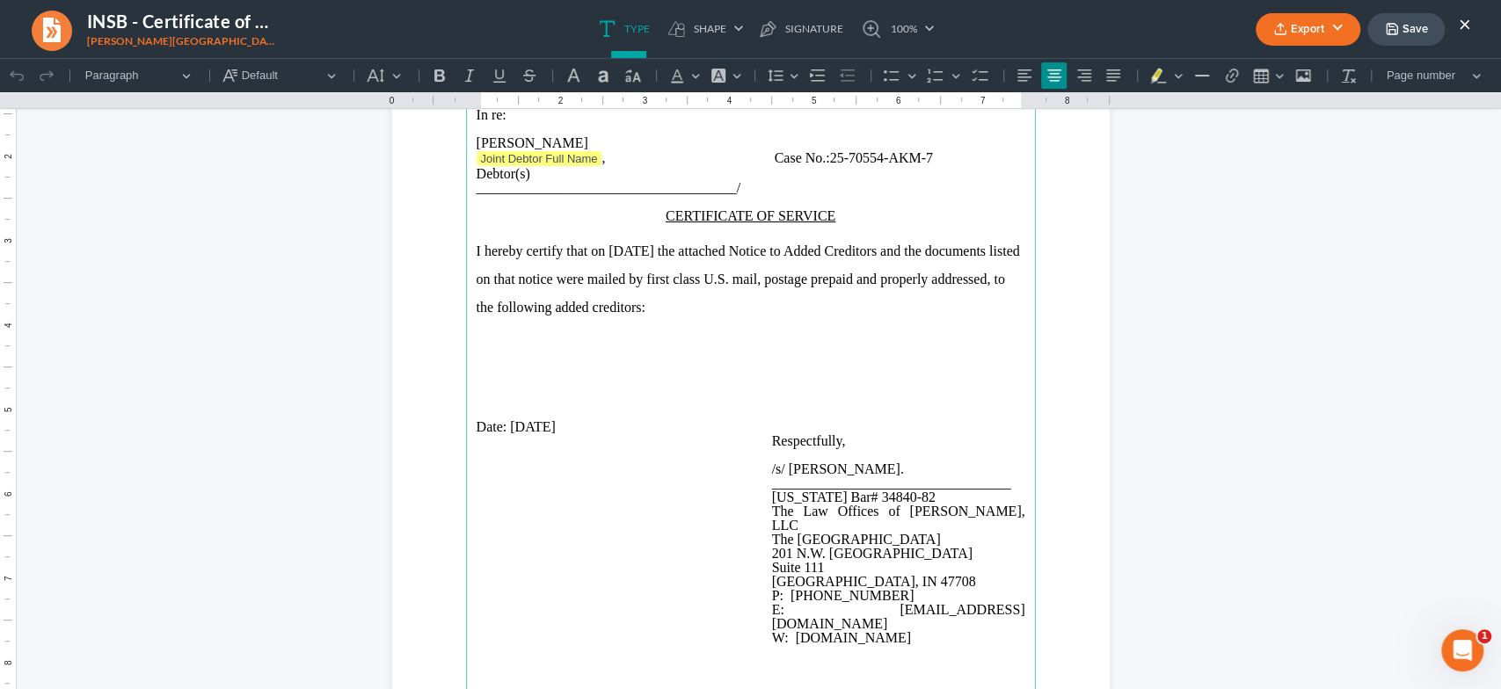
scroll to position [207, 0]
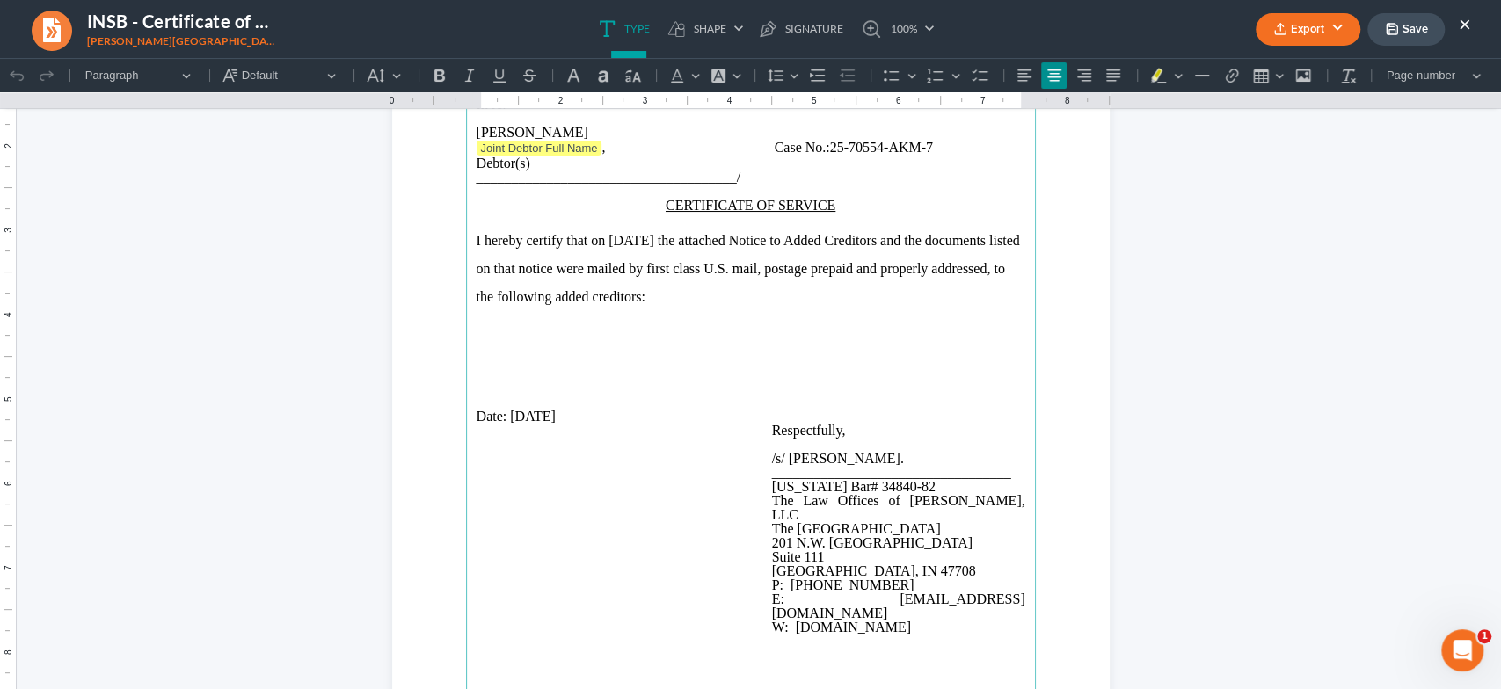
click at [500, 367] on p "Rich Text Editor, page-0-main" at bounding box center [750, 353] width 549 height 28
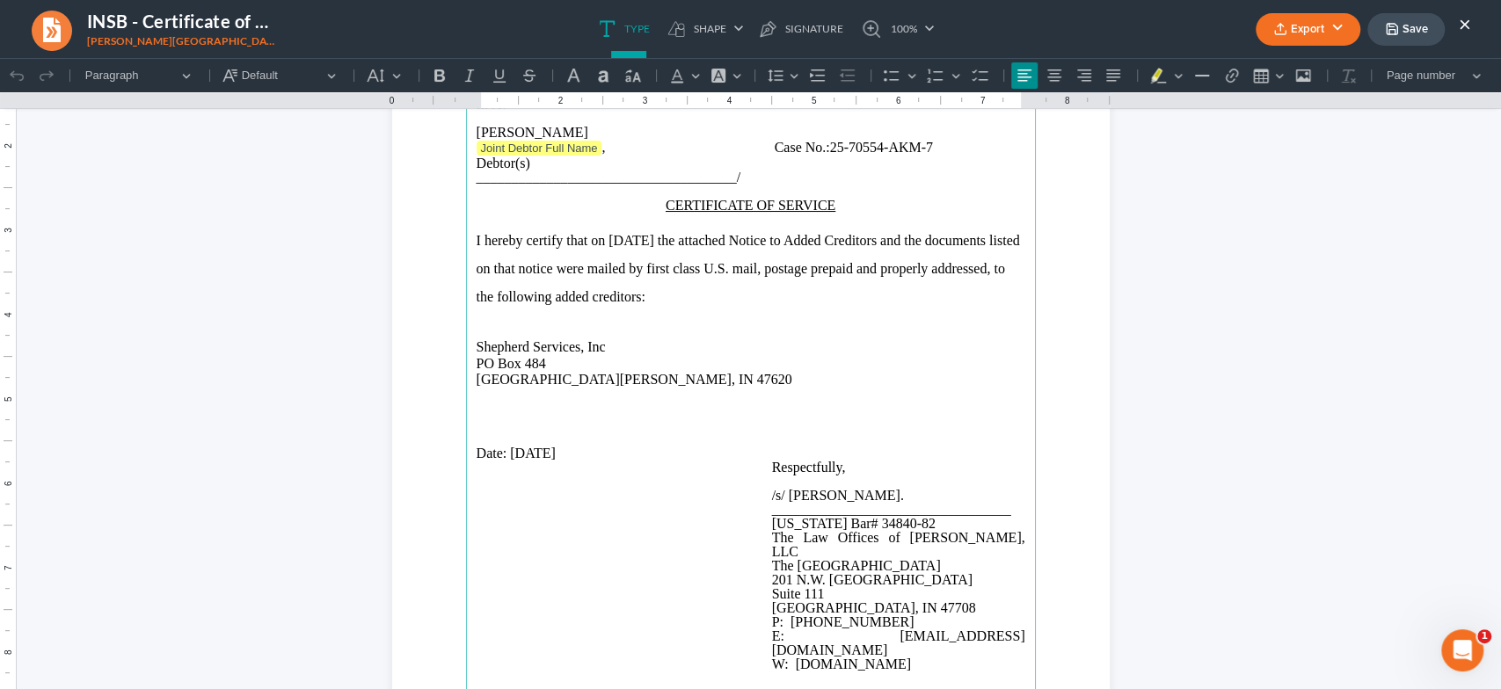
click at [605, 155] on span "Rich Text Editor, page-0-main" at bounding box center [626, 148] width 42 height 14
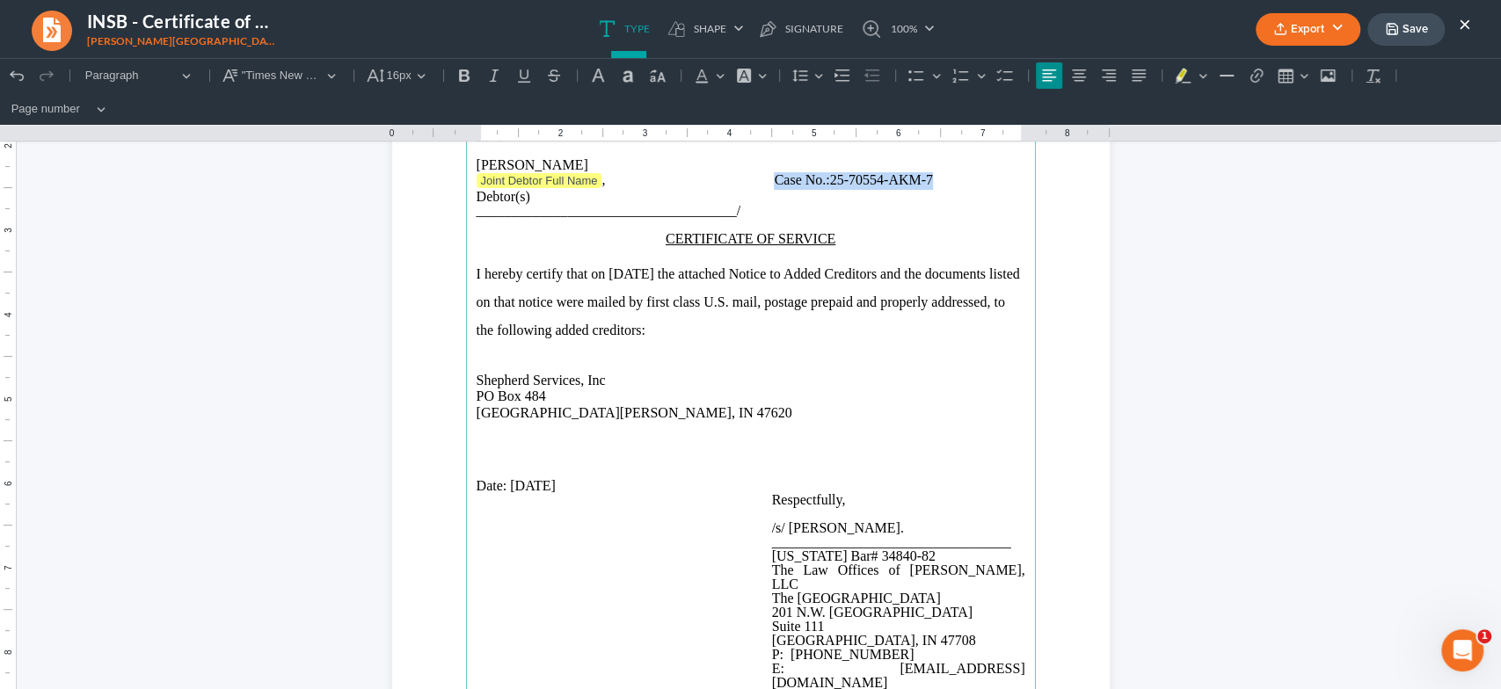
drag, startPoint x: 939, startPoint y: 178, endPoint x: 785, endPoint y: 178, distance: 153.9
click at [771, 178] on p "Joint Debtor Full Name , Case No.: 25-70554-AKM-7" at bounding box center [750, 181] width 549 height 18
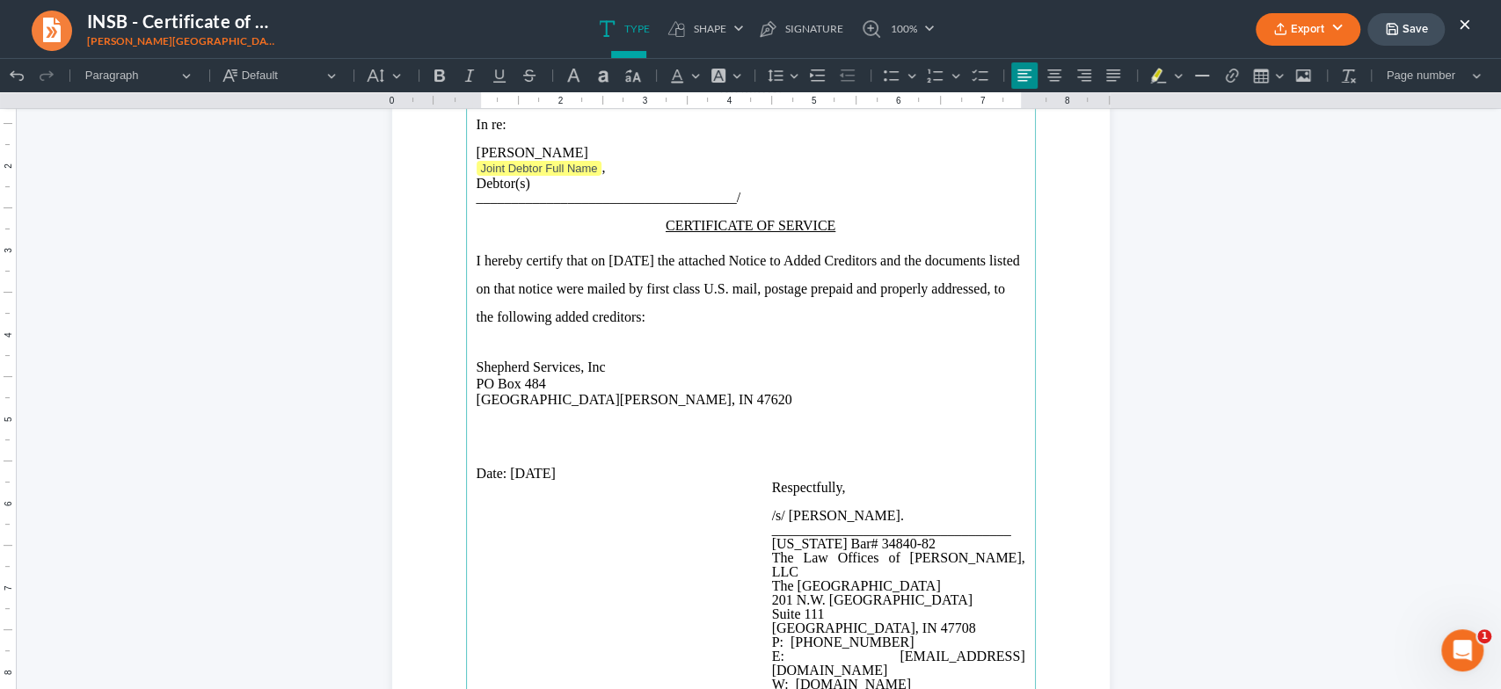
scroll to position [97, 0]
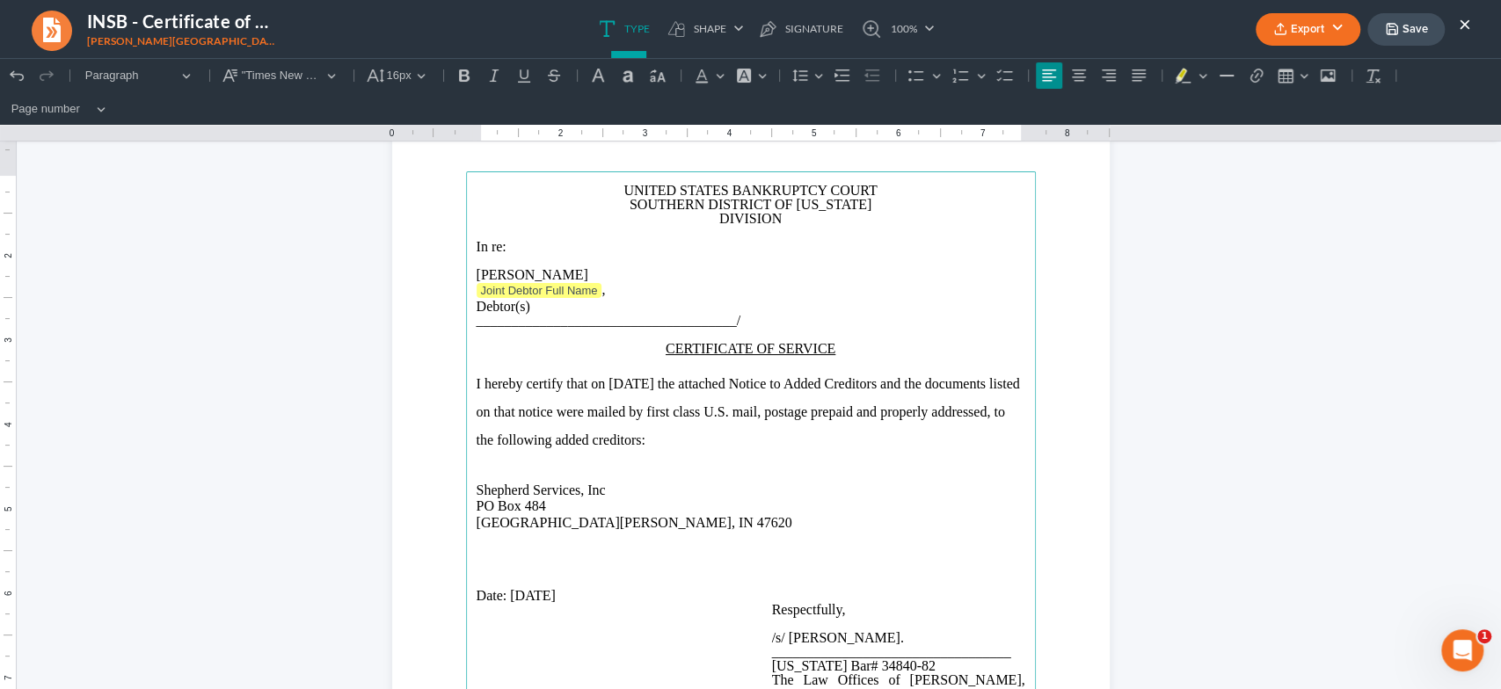
click at [668, 273] on p "Lakeisha Juanita Moman-Adams" at bounding box center [750, 275] width 549 height 14
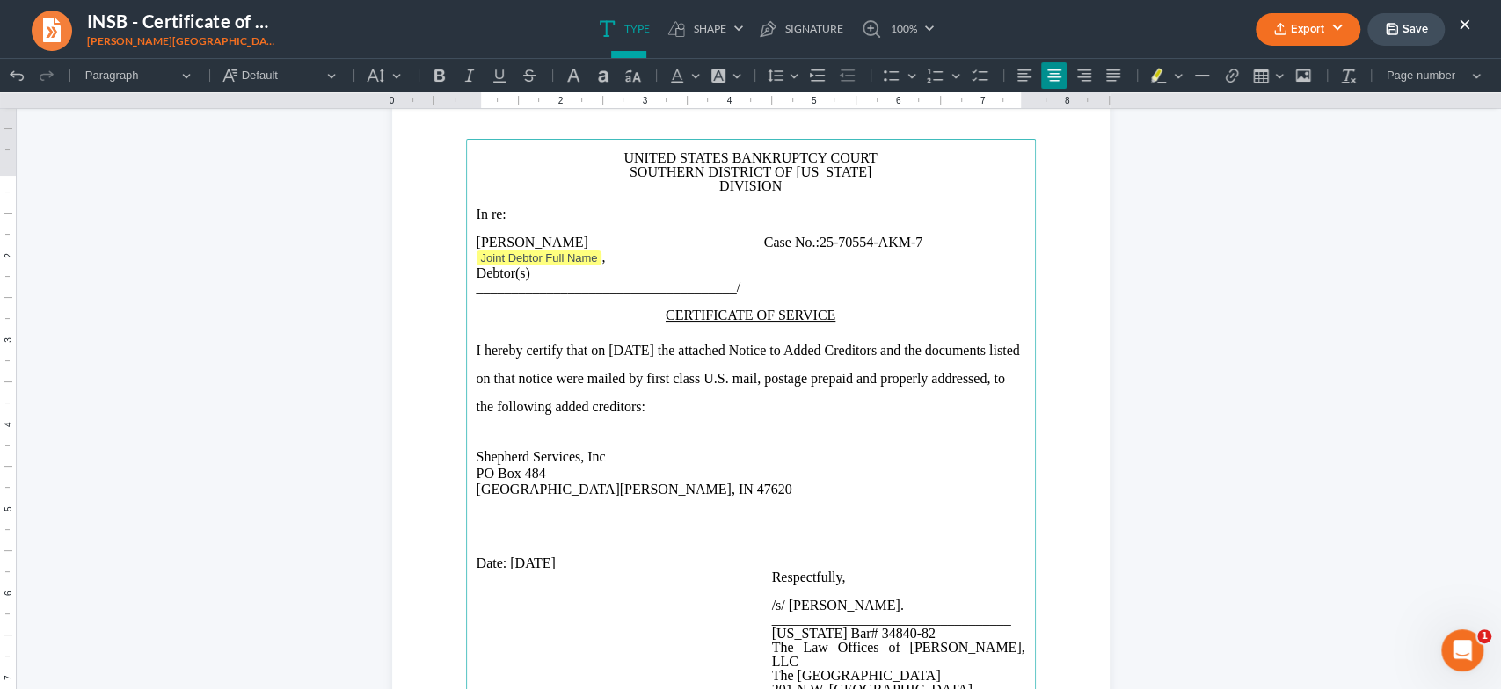
click at [703, 207] on p "Rich Text Editor, page-0-main" at bounding box center [750, 200] width 549 height 14
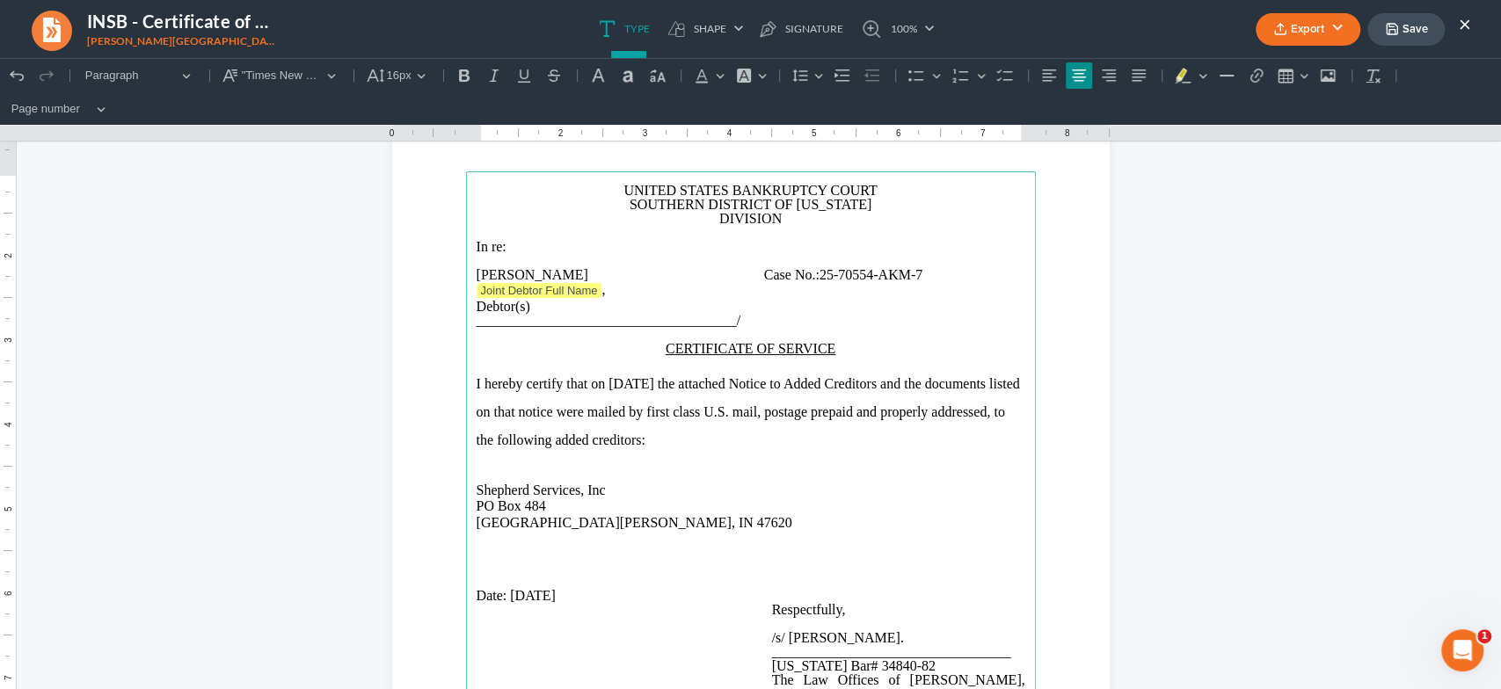
click at [693, 215] on p "DIVISION" at bounding box center [750, 219] width 549 height 14
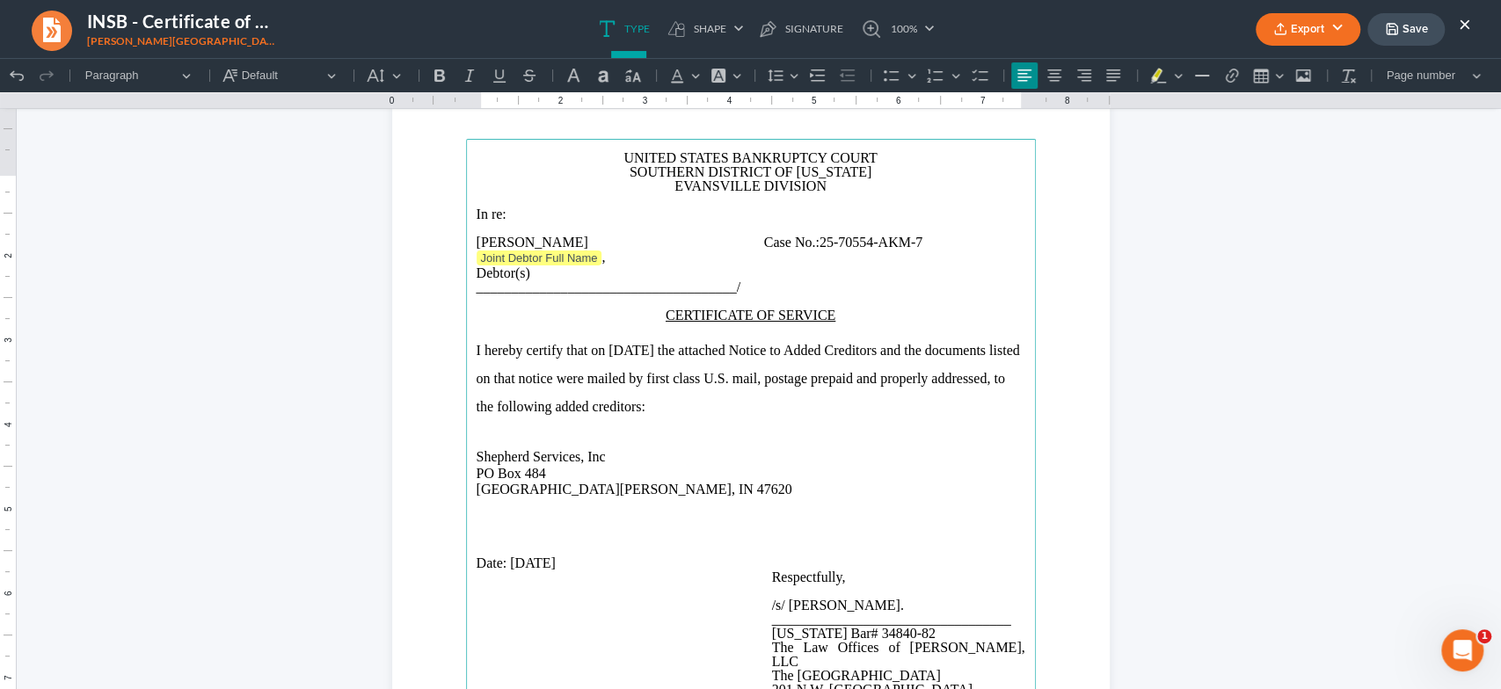
click at [605, 265] on span "Rich Text Editor, page-0-main" at bounding box center [626, 258] width 42 height 14
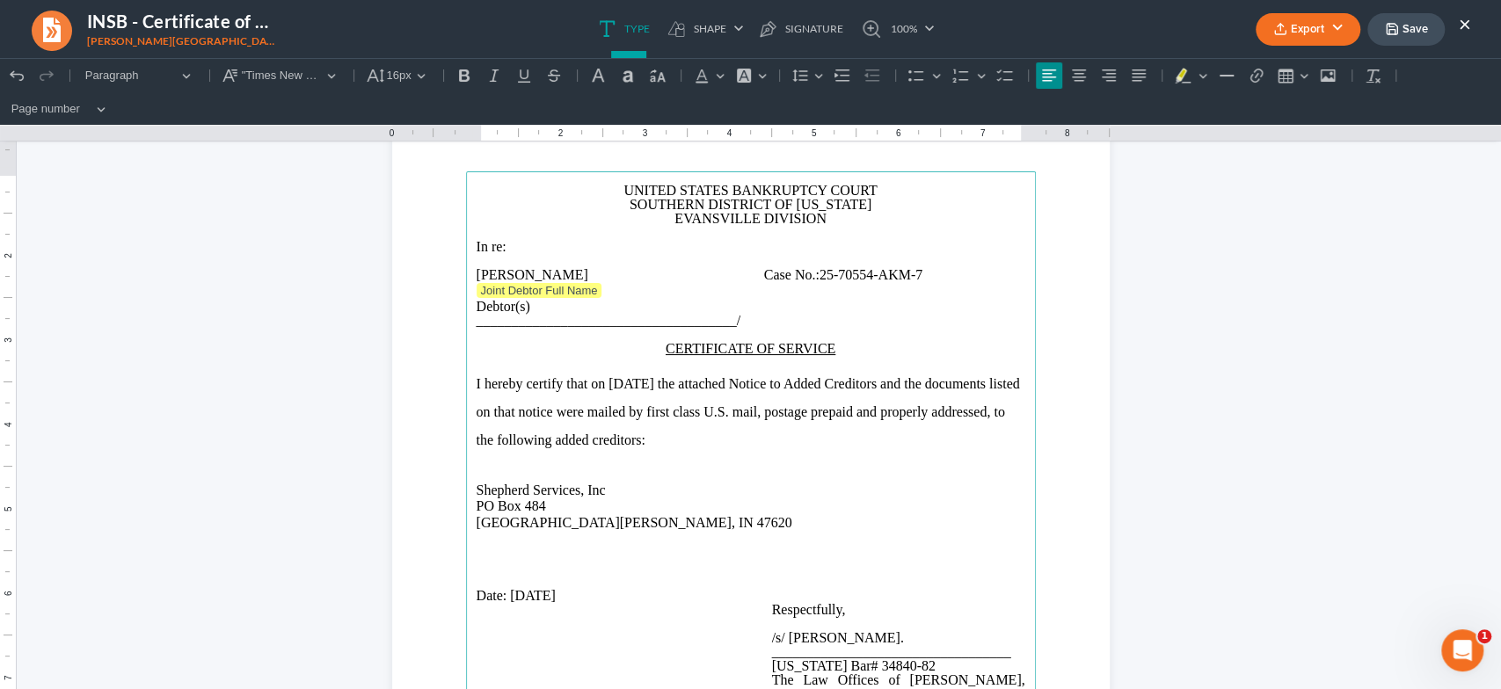
click at [637, 273] on span "Rich Text Editor, page-0-main" at bounding box center [616, 275] width 42 height 14
click at [764, 272] on span "Rich Text Editor, page-0-main" at bounding box center [743, 275] width 42 height 14
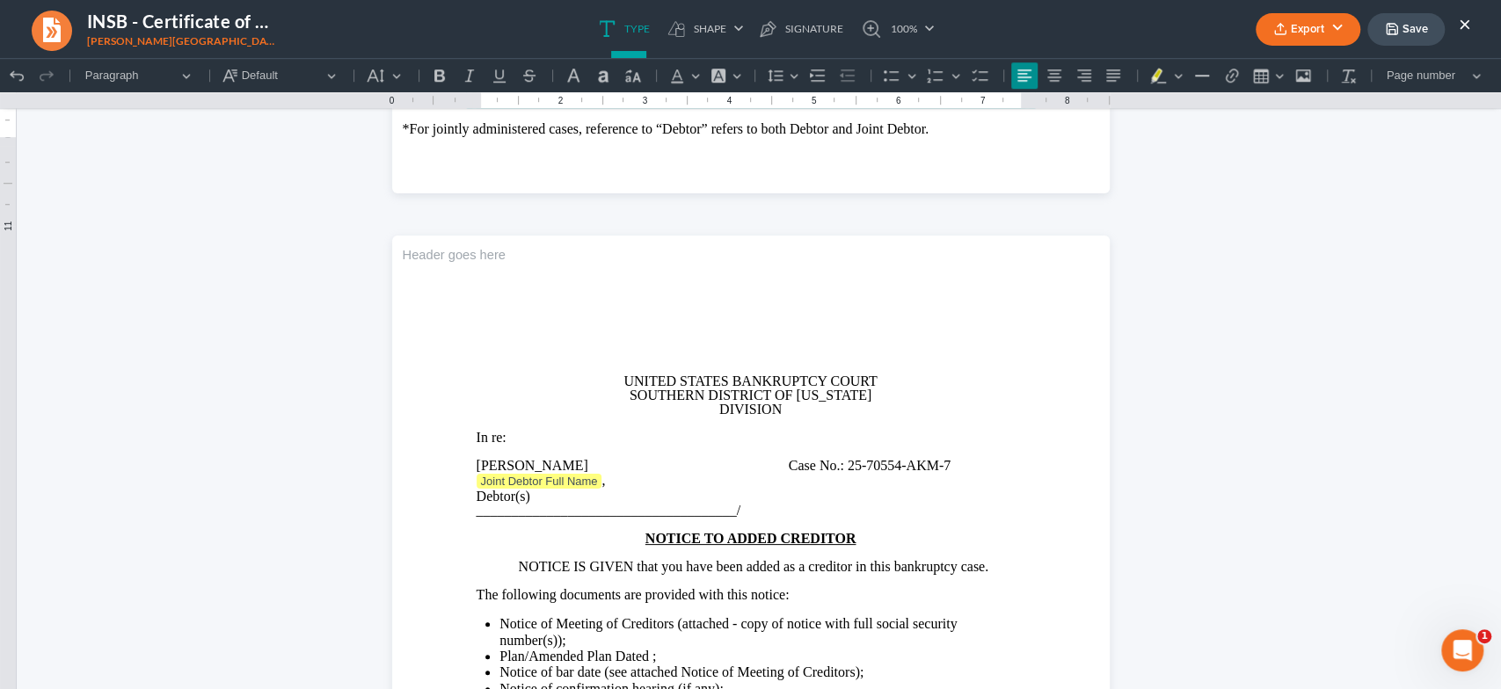
scroll to position [889, 0]
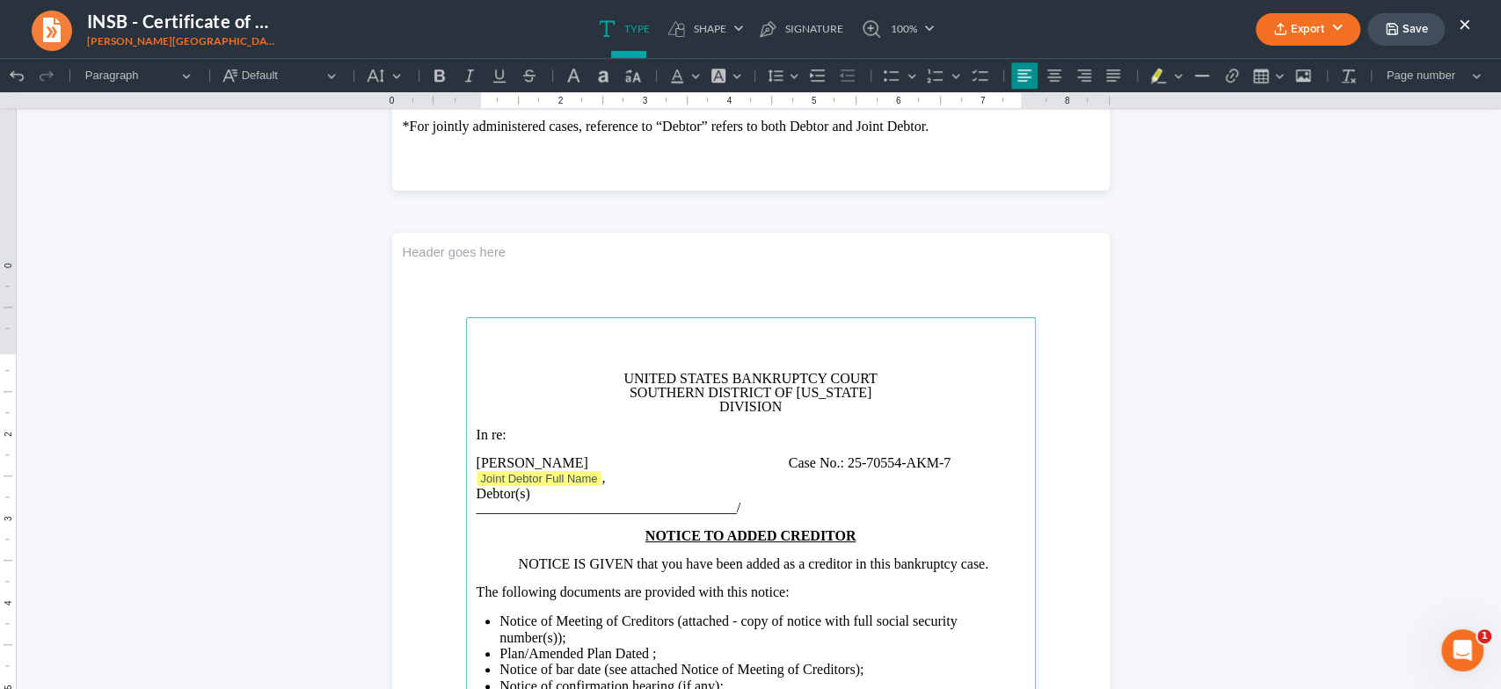
click at [697, 414] on p "DIVISION" at bounding box center [750, 407] width 549 height 14
drag, startPoint x: 679, startPoint y: 390, endPoint x: 680, endPoint y: 408, distance: 17.7
click at [679, 372] on p "Rich Text Editor, page-1-main" at bounding box center [750, 365] width 549 height 14
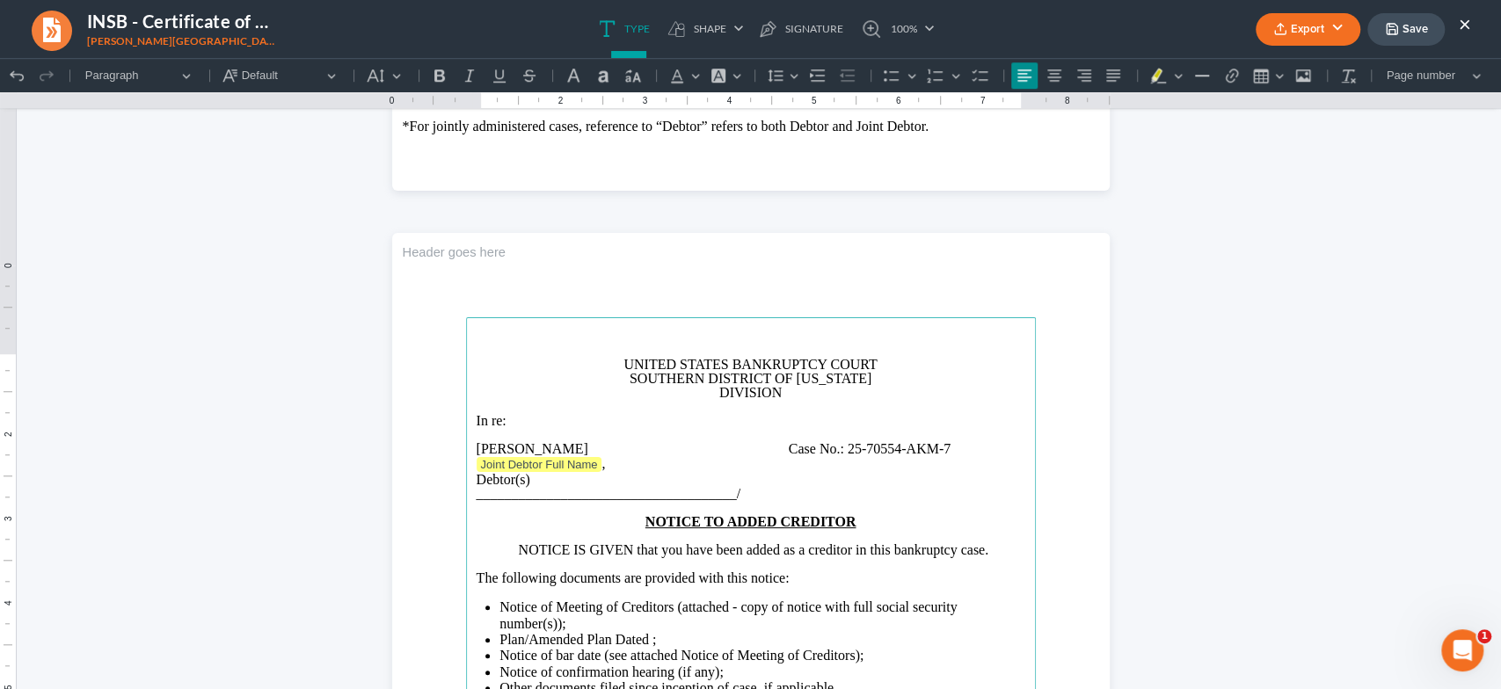
click at [629, 358] on p "Rich Text Editor, page-1-main" at bounding box center [750, 351] width 549 height 14
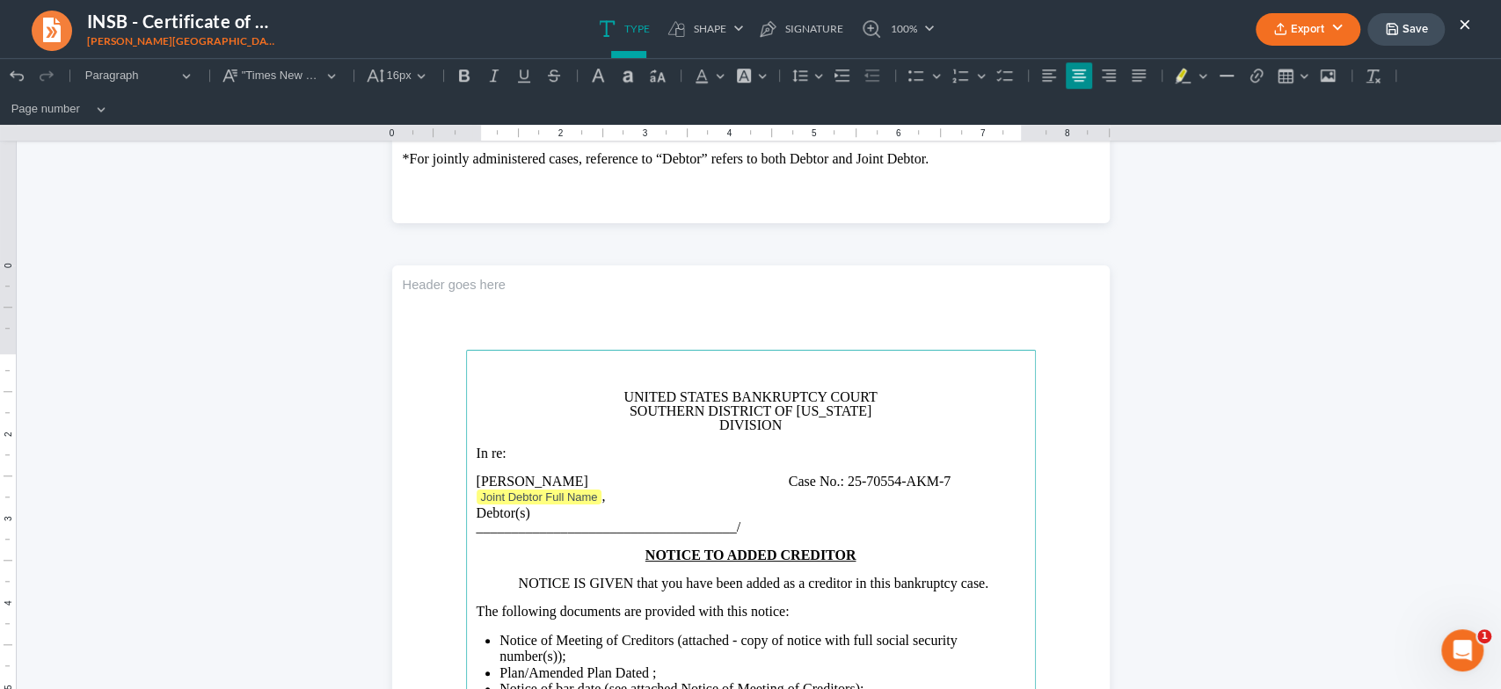
click at [603, 401] on p "UNITED STATES BANKRUPTCY COURT" at bounding box center [750, 397] width 549 height 14
click at [677, 381] on p "Rich Text Editor, page-1-main" at bounding box center [750, 383] width 549 height 14
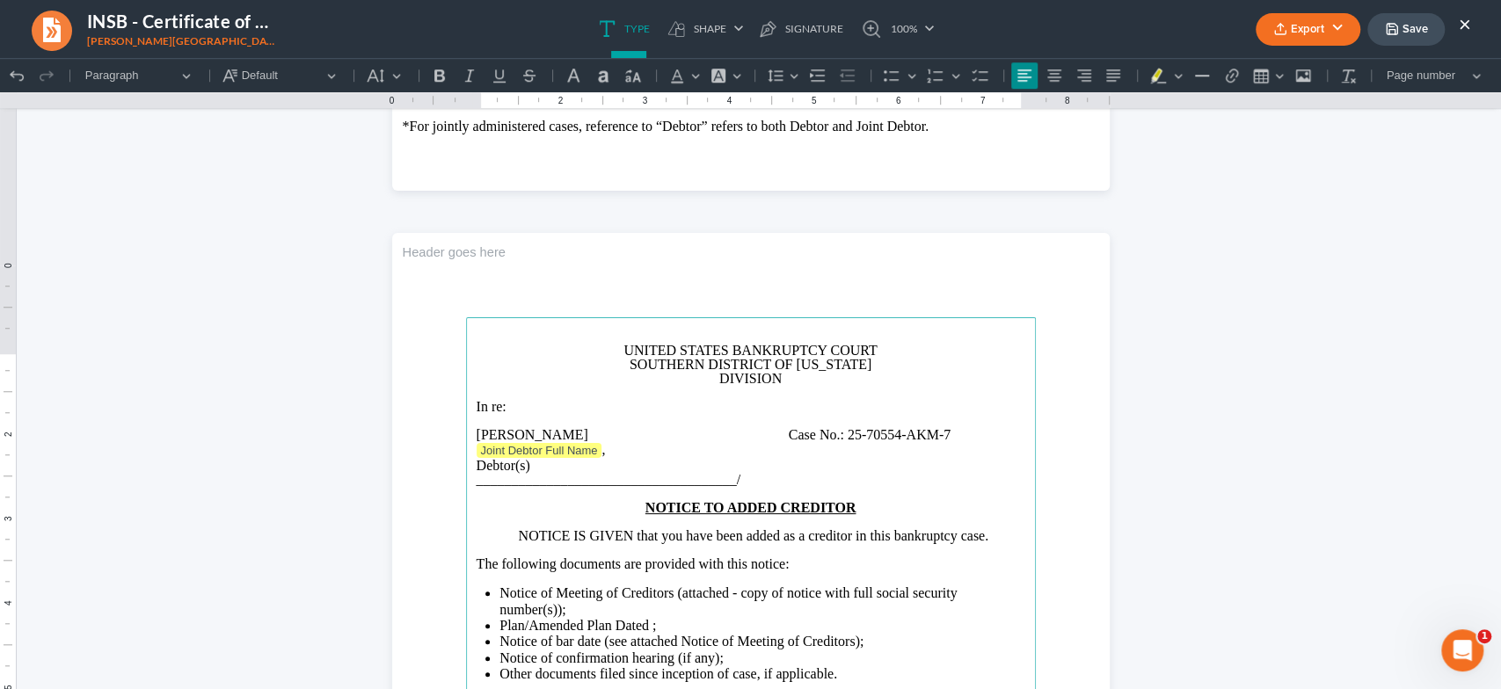
click at [844, 442] on span "Case No.:" at bounding box center [816, 434] width 55 height 15
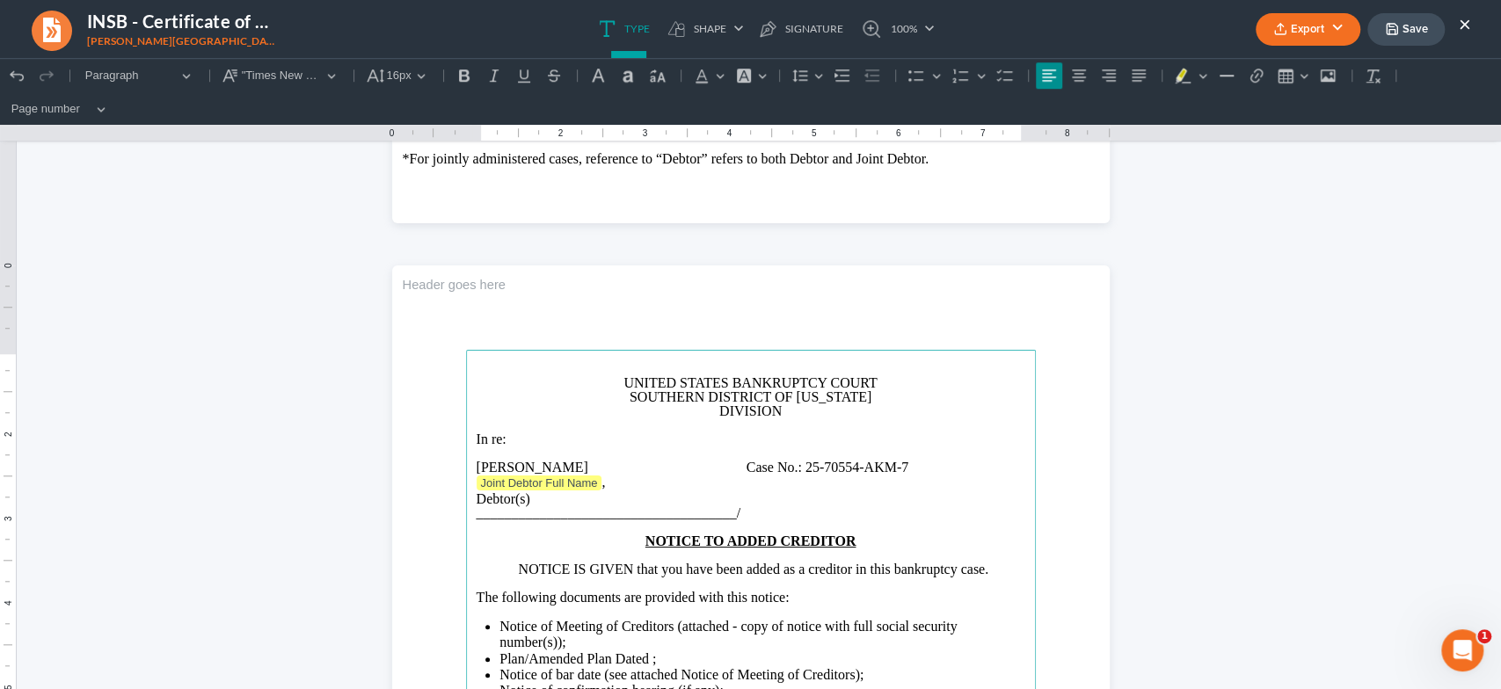
click at [719, 411] on span "DIVISION" at bounding box center [750, 411] width 62 height 15
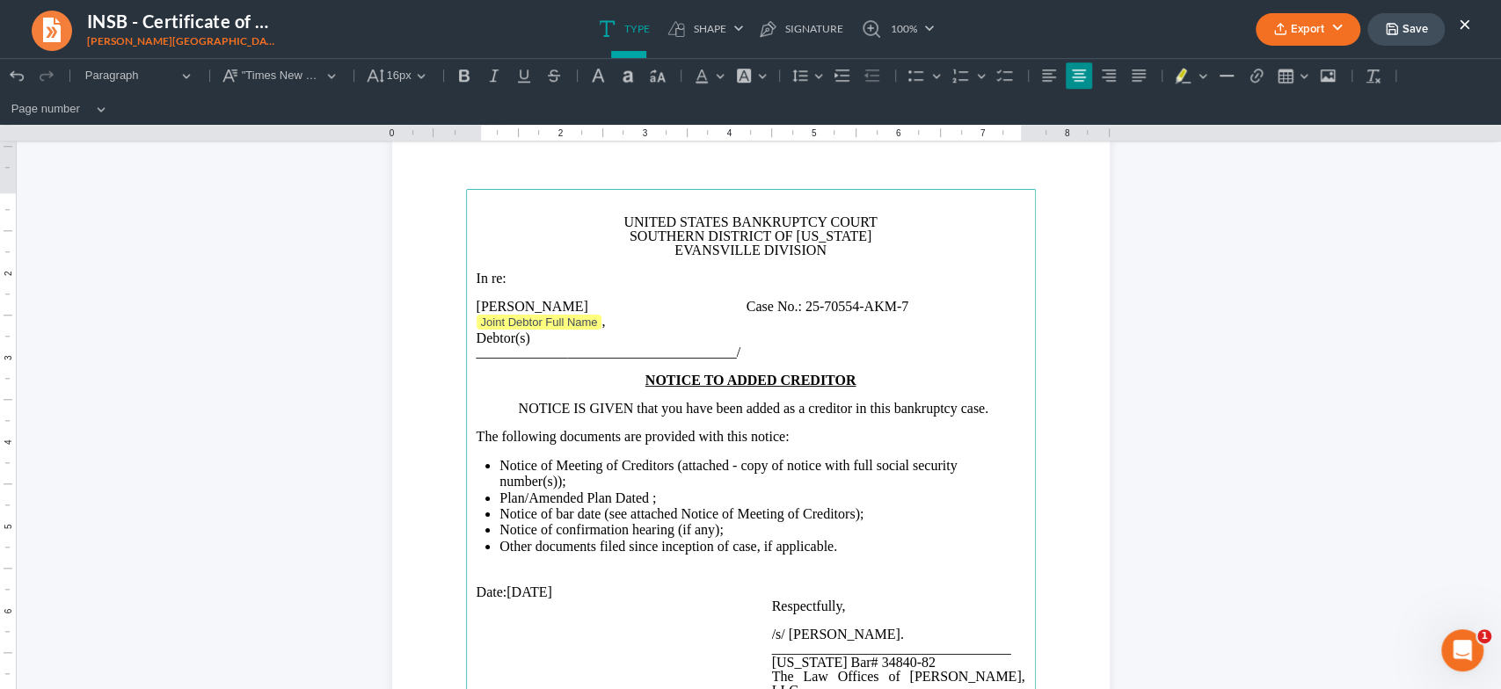
scroll to position [1074, 0]
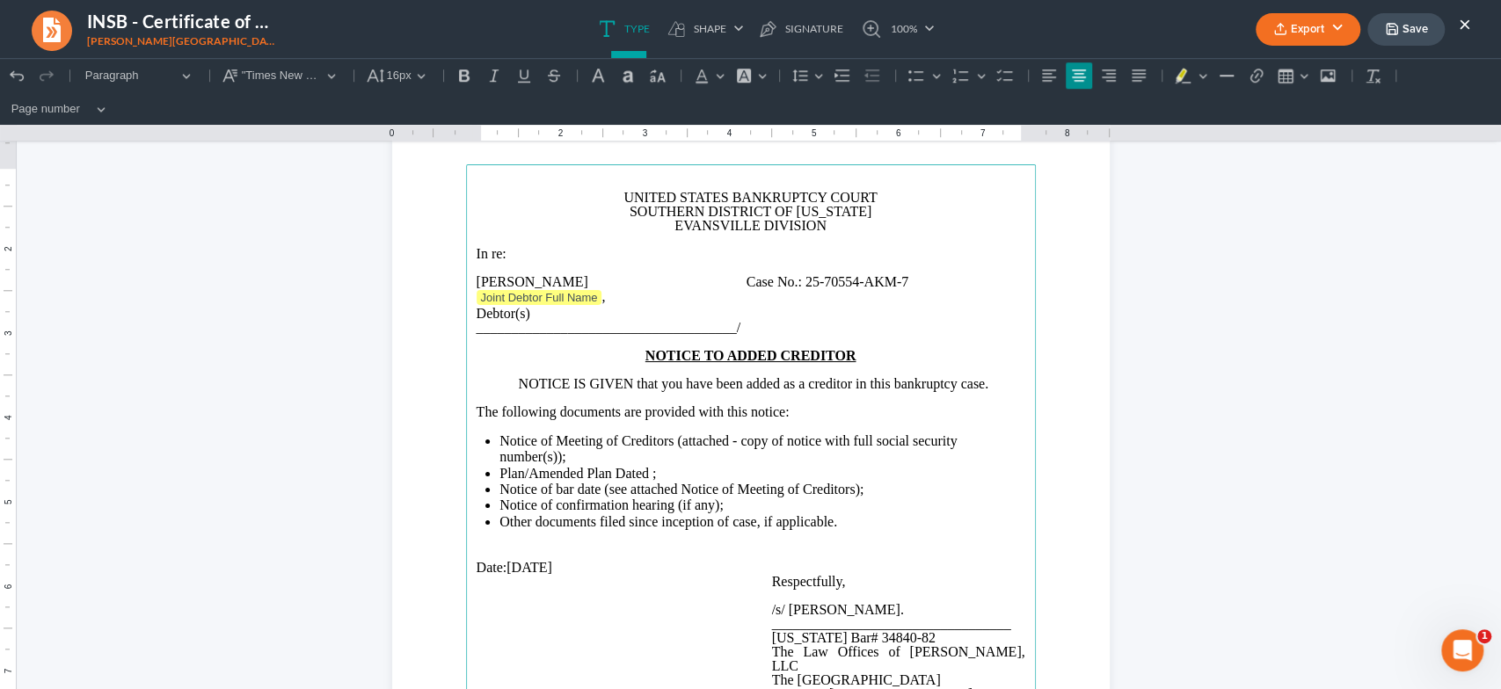
click at [644, 471] on span "Plan/Amended Plan Dated ;" at bounding box center [577, 473] width 156 height 15
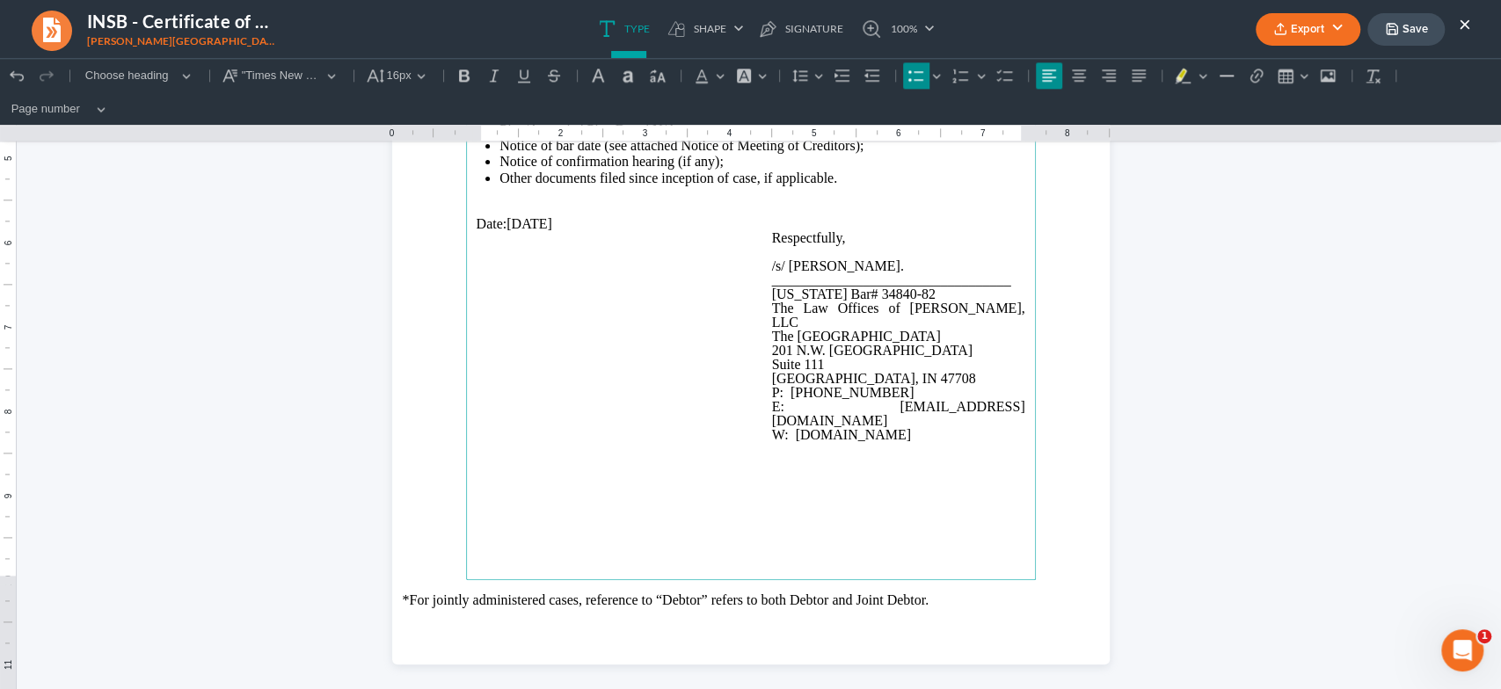
scroll to position [1435, 0]
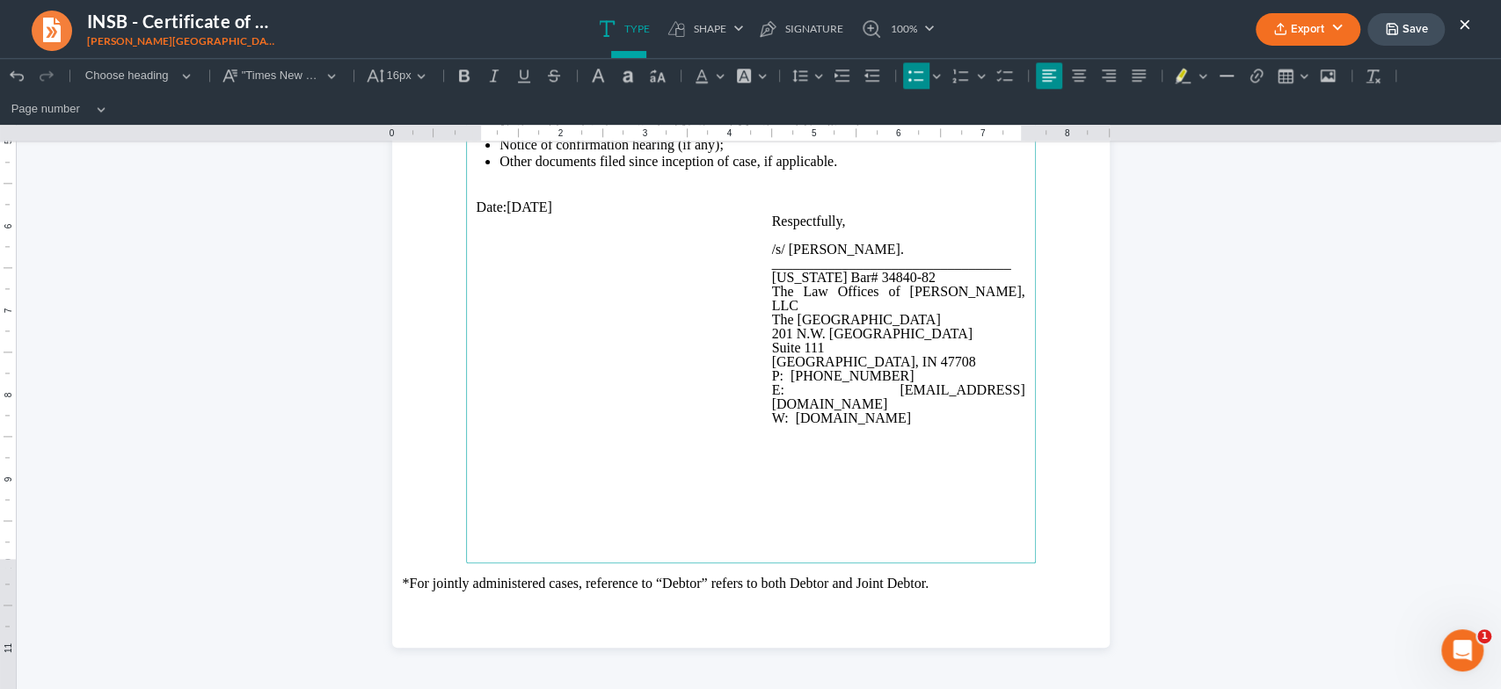
click at [1398, 24] on icon "button" at bounding box center [1392, 29] width 14 height 14
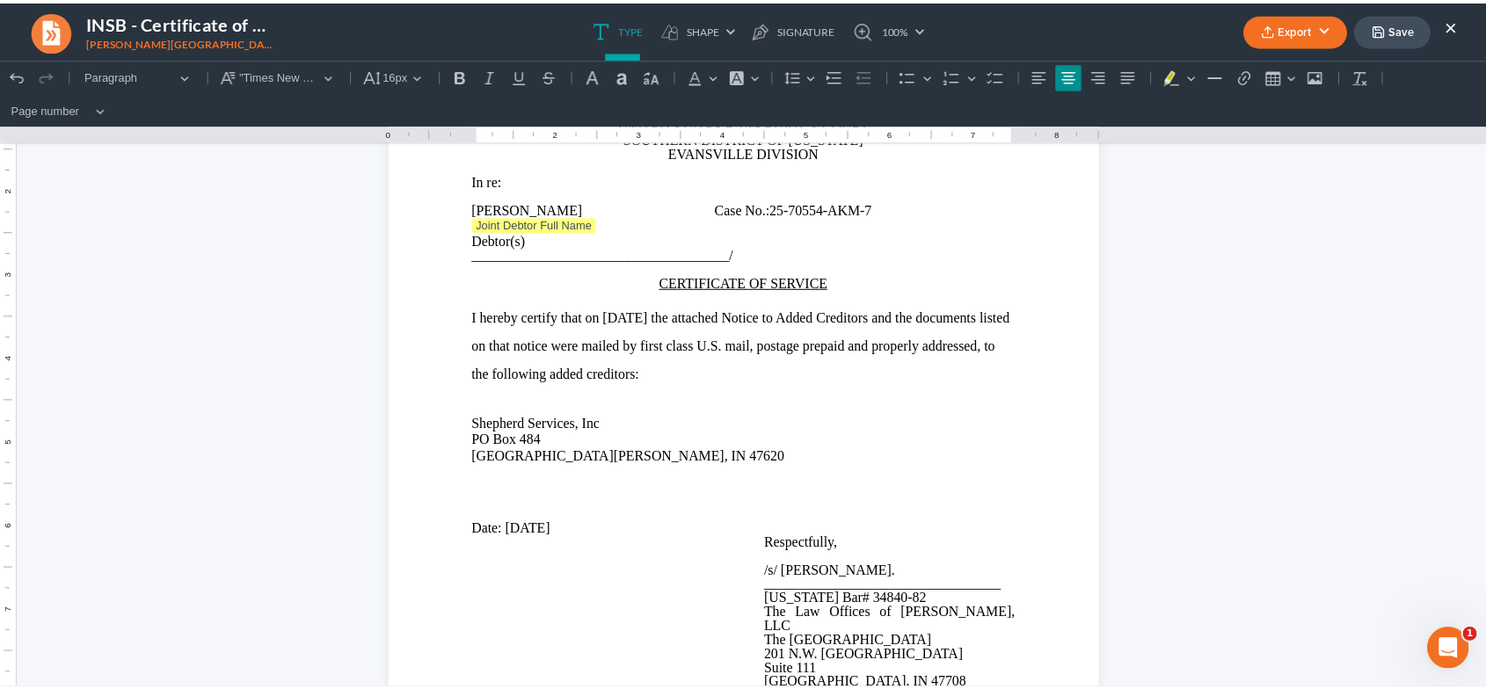
scroll to position [142, 0]
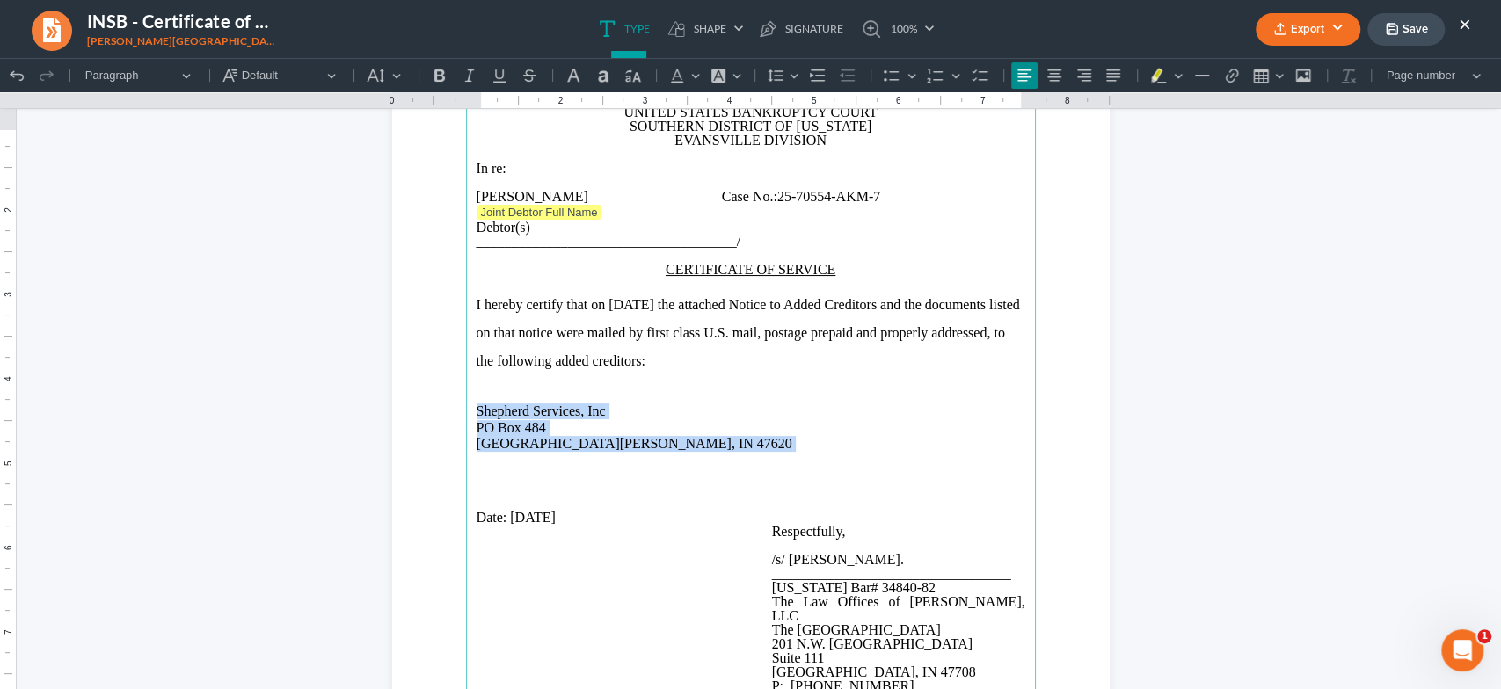
drag, startPoint x: 640, startPoint y: 485, endPoint x: 560, endPoint y: 494, distance: 80.5
click at [466, 442] on main "UNITED STATES BANKRUPTCY COURT SOUTHERN DISTRICT OF INDIANA EVANSVILLE DIVISION…" at bounding box center [751, 473] width 570 height 760
copy p "Shepherd Services, Inc PO Box 484 Mount Vernon, IN 47620"
drag, startPoint x: 1464, startPoint y: 20, endPoint x: 1486, endPoint y: 27, distance: 23.1
click at [1464, 20] on button "×" at bounding box center [1464, 23] width 12 height 21
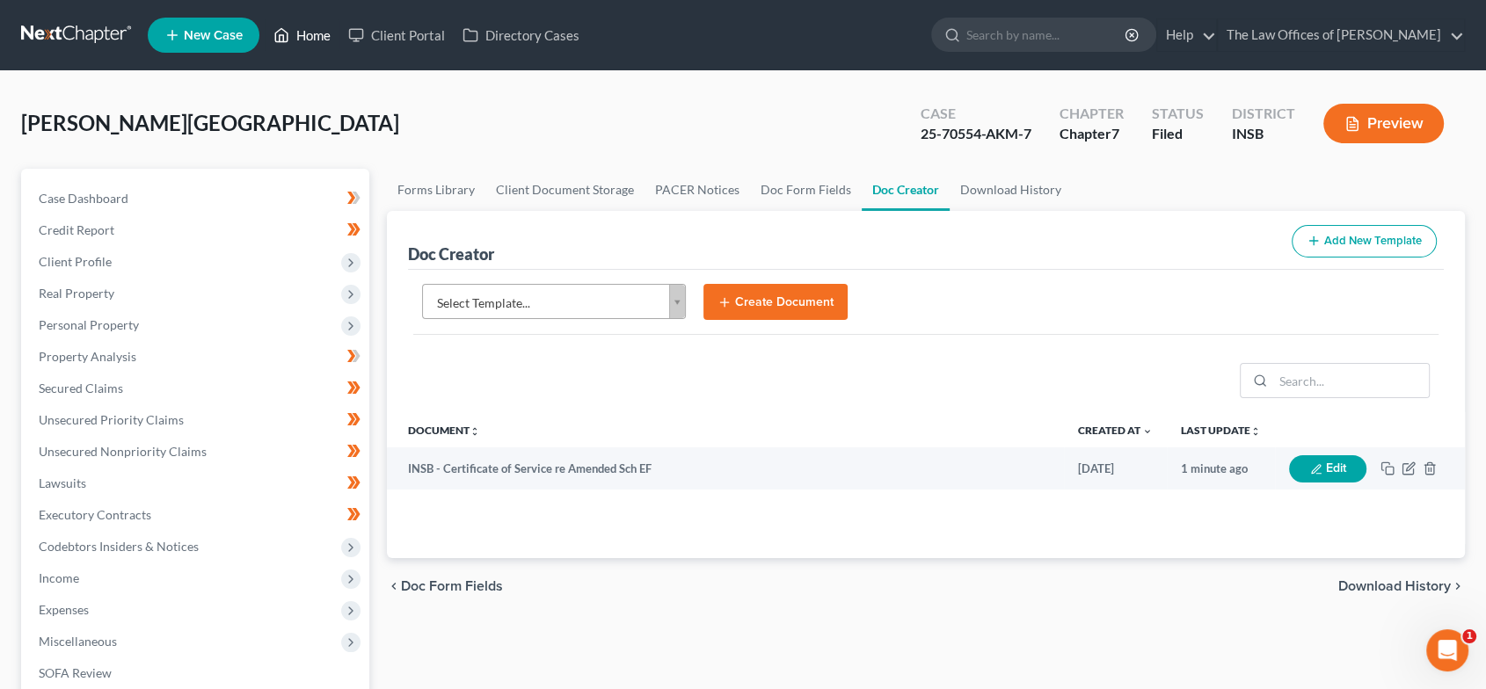
drag, startPoint x: 318, startPoint y: 34, endPoint x: 614, endPoint y: 34, distance: 295.4
click at [318, 34] on link "Home" at bounding box center [302, 35] width 75 height 32
